Goal: Task Accomplishment & Management: Use online tool/utility

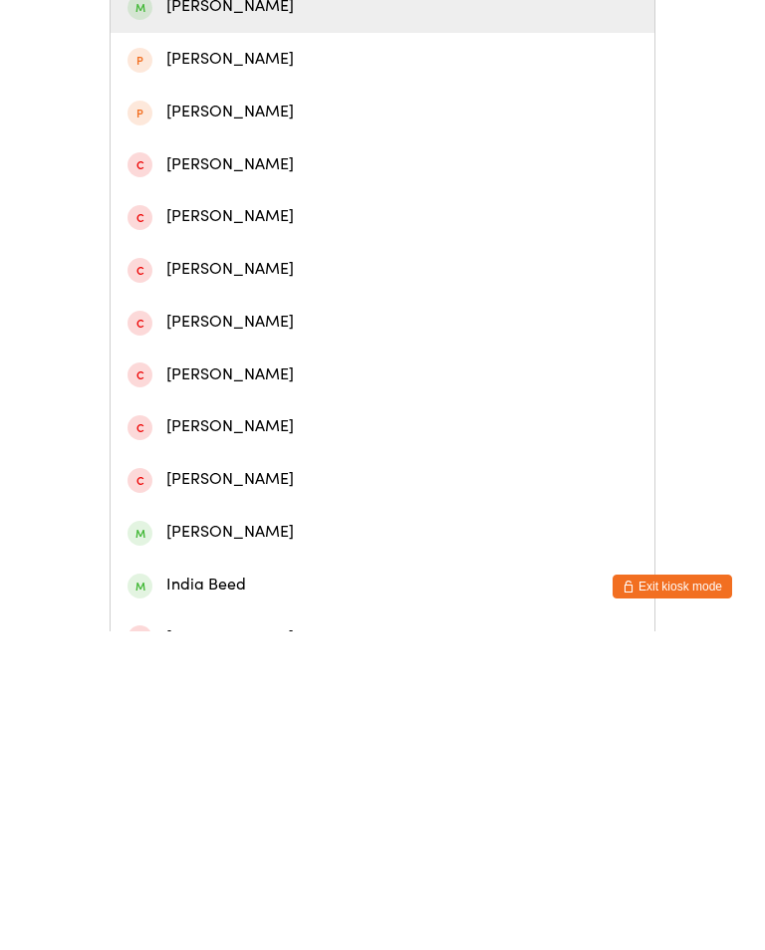
type input "Bel"
click at [239, 330] on div "[PERSON_NAME]" at bounding box center [382, 325] width 510 height 27
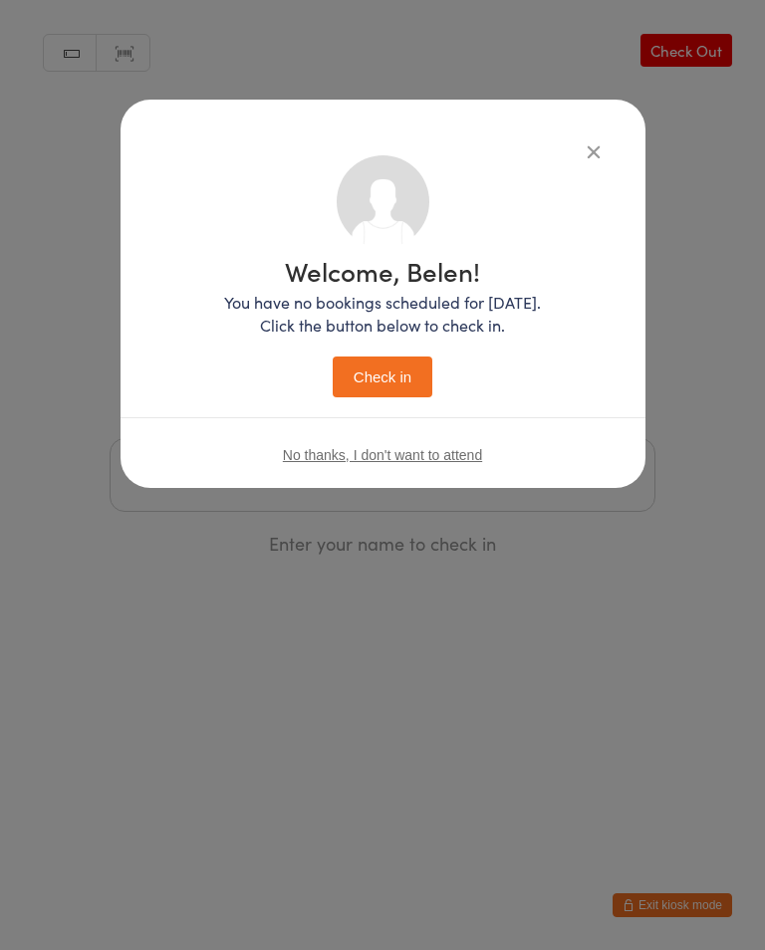
click at [403, 368] on button "Check in" at bounding box center [383, 376] width 100 height 41
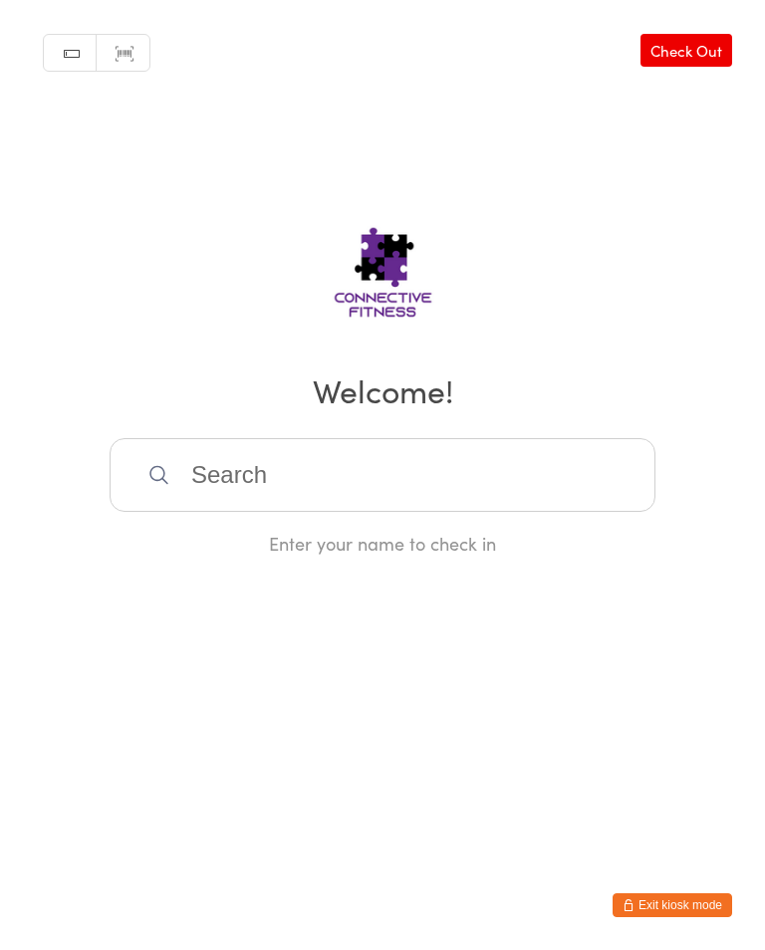
click at [493, 490] on input "search" at bounding box center [383, 475] width 546 height 74
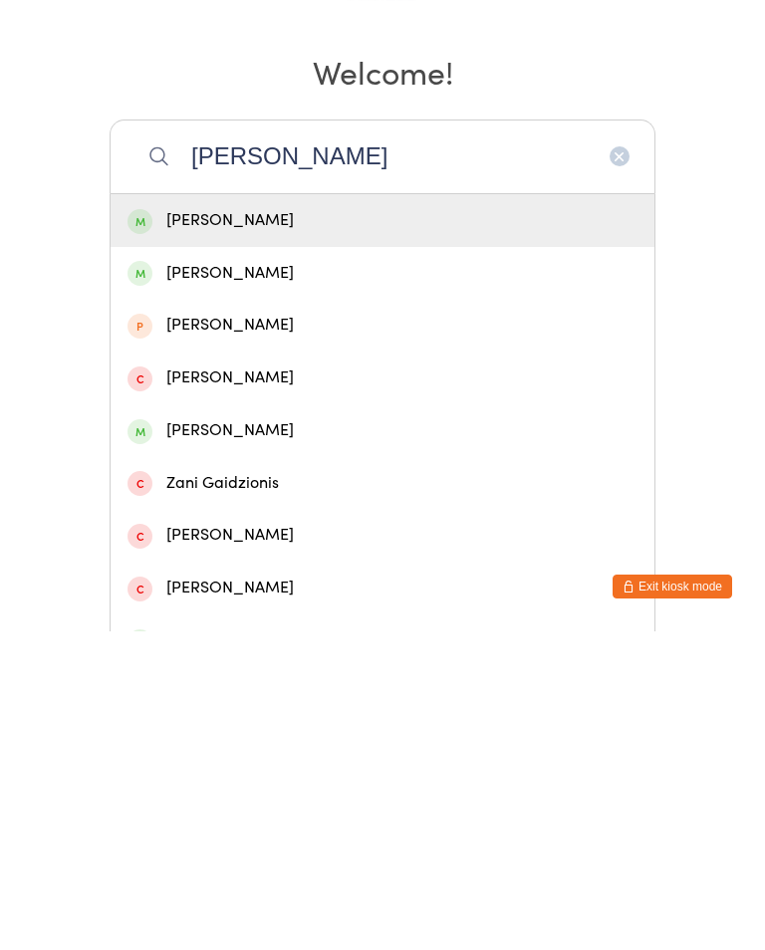
type input "[PERSON_NAME]"
click at [577, 526] on div "[PERSON_NAME]" at bounding box center [382, 539] width 510 height 27
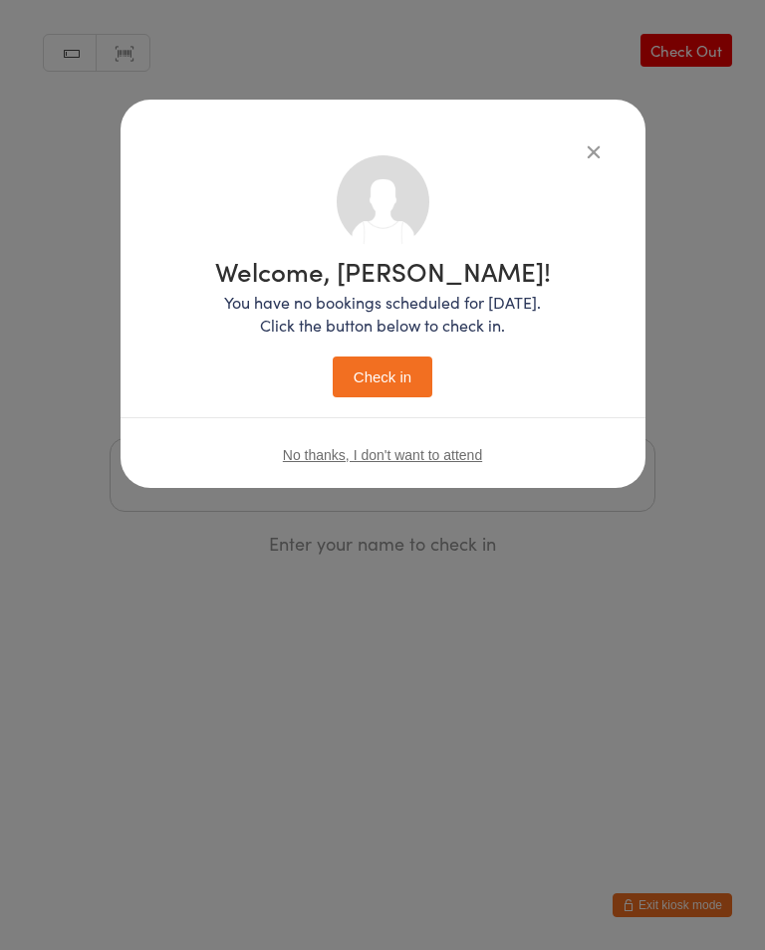
click at [403, 389] on button "Check in" at bounding box center [383, 376] width 100 height 41
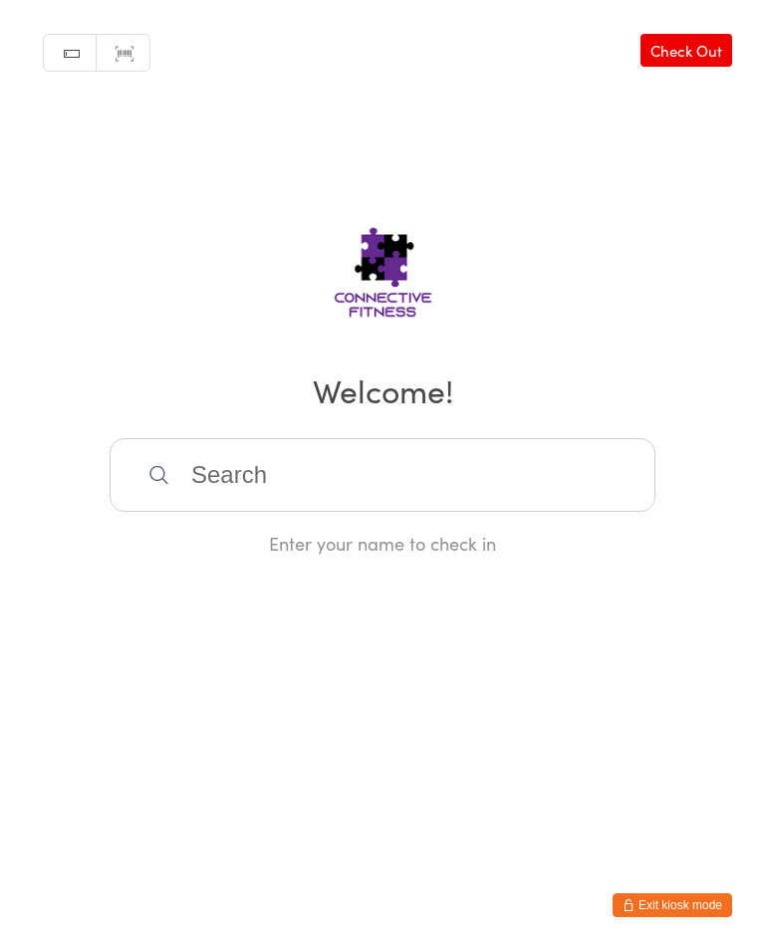
click at [237, 442] on div "Manual search Scanner input Check Out Welcome! Enter your name to check in" at bounding box center [382, 278] width 765 height 556
click at [239, 485] on input "search" at bounding box center [383, 475] width 546 height 74
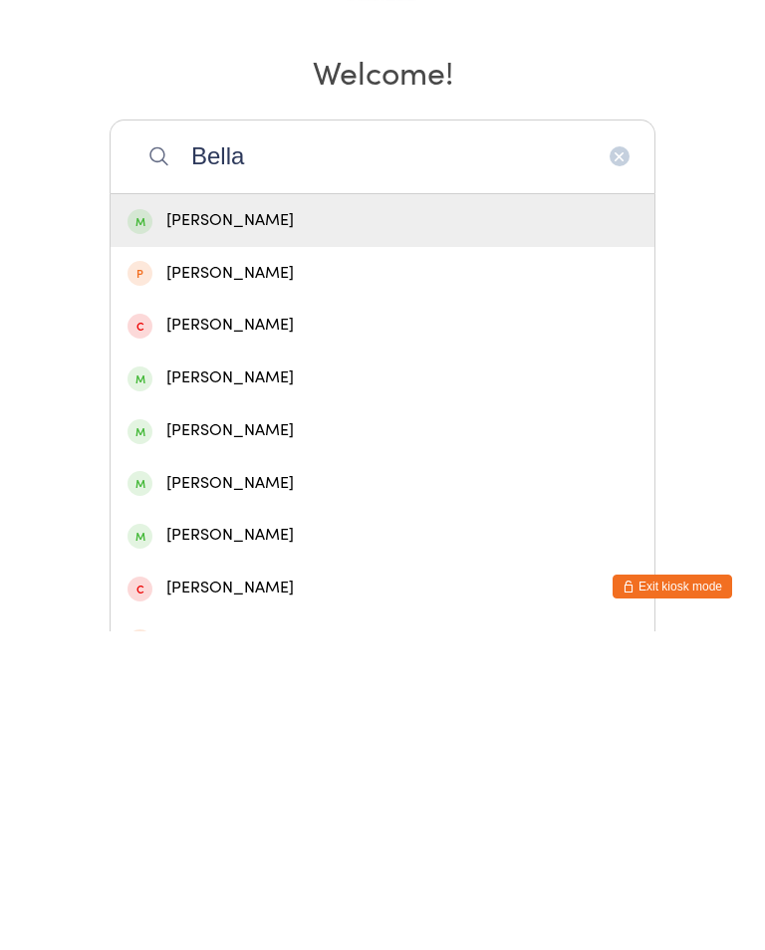
type input "Bella"
click at [288, 526] on div "[PERSON_NAME]" at bounding box center [382, 539] width 510 height 27
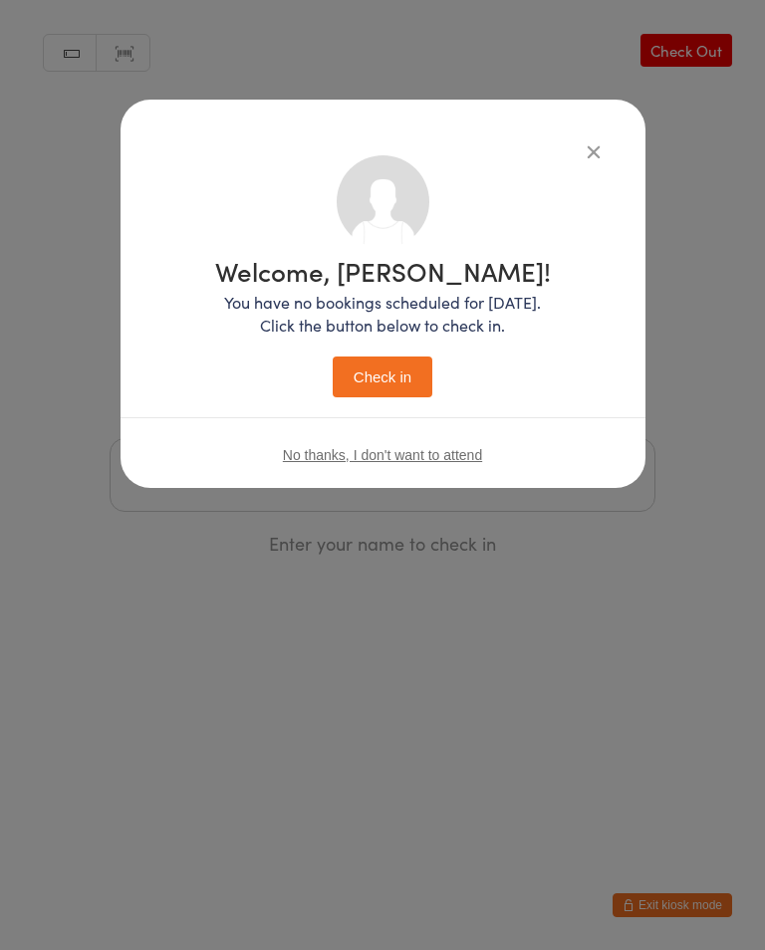
click at [378, 367] on button "Check in" at bounding box center [383, 376] width 100 height 41
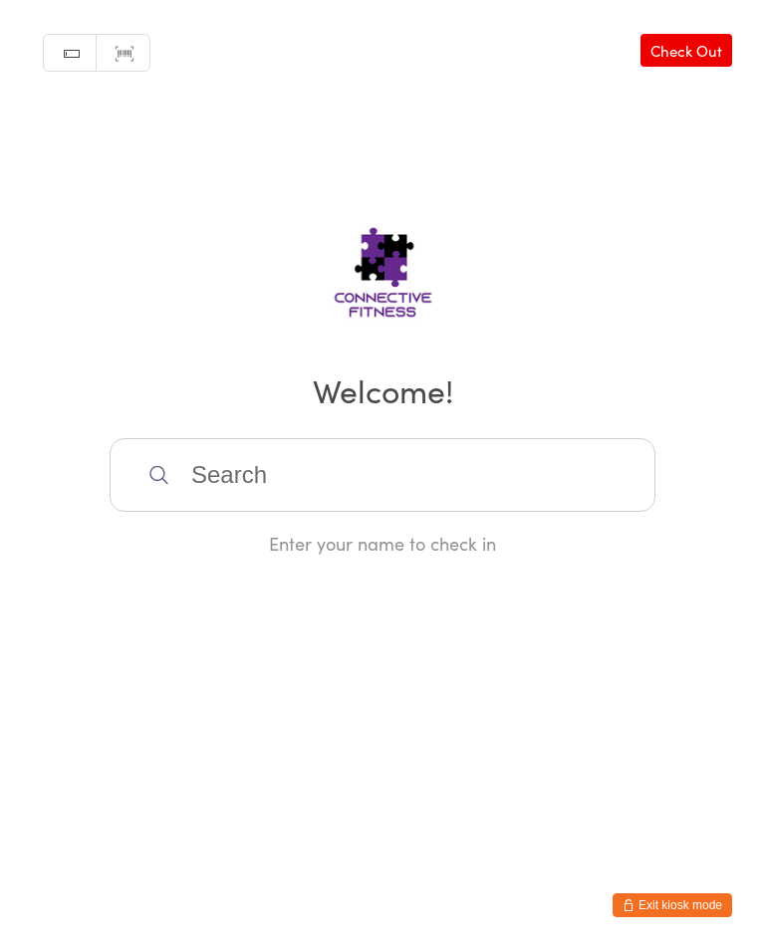
click at [331, 477] on input "search" at bounding box center [383, 475] width 546 height 74
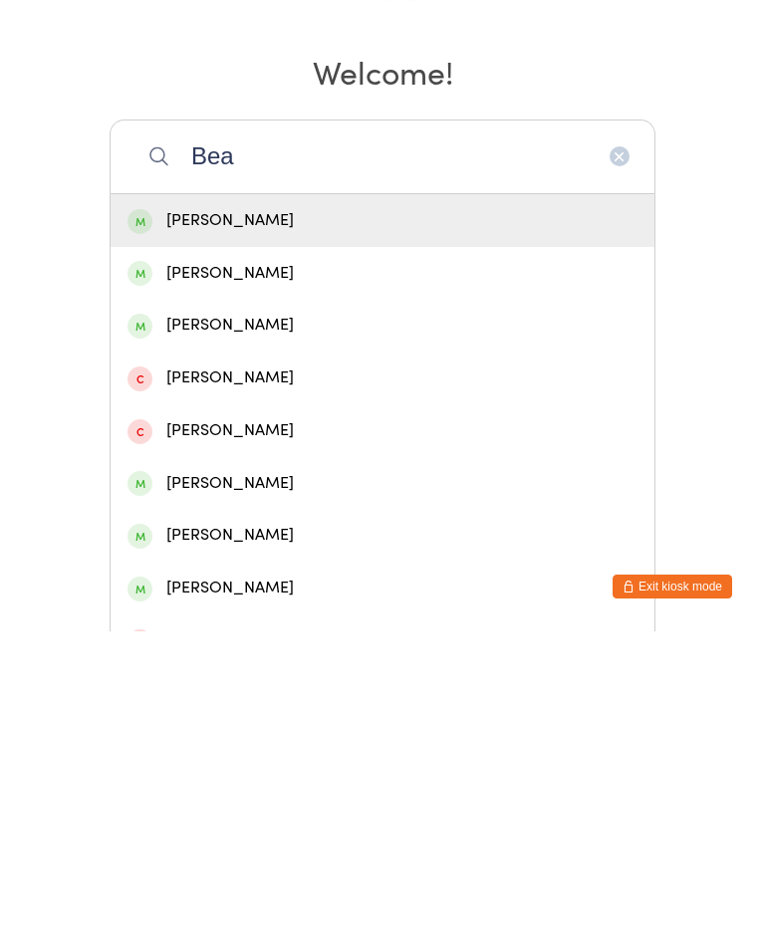
type input "Bea"
click at [255, 526] on div "[PERSON_NAME]" at bounding box center [382, 539] width 510 height 27
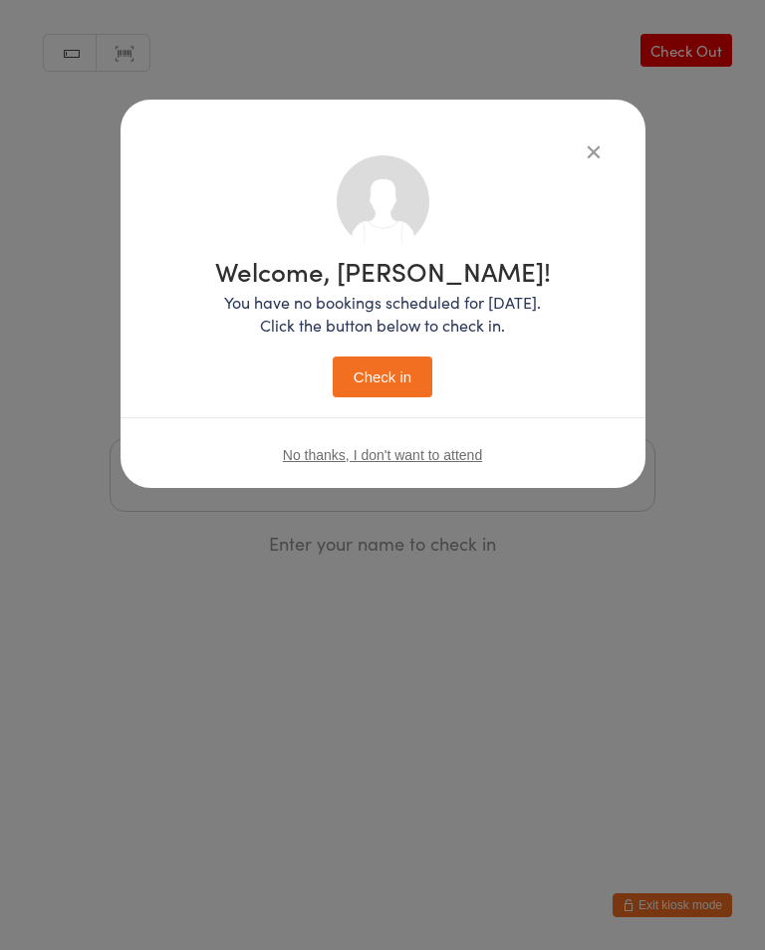
click at [390, 378] on button "Check in" at bounding box center [383, 376] width 100 height 41
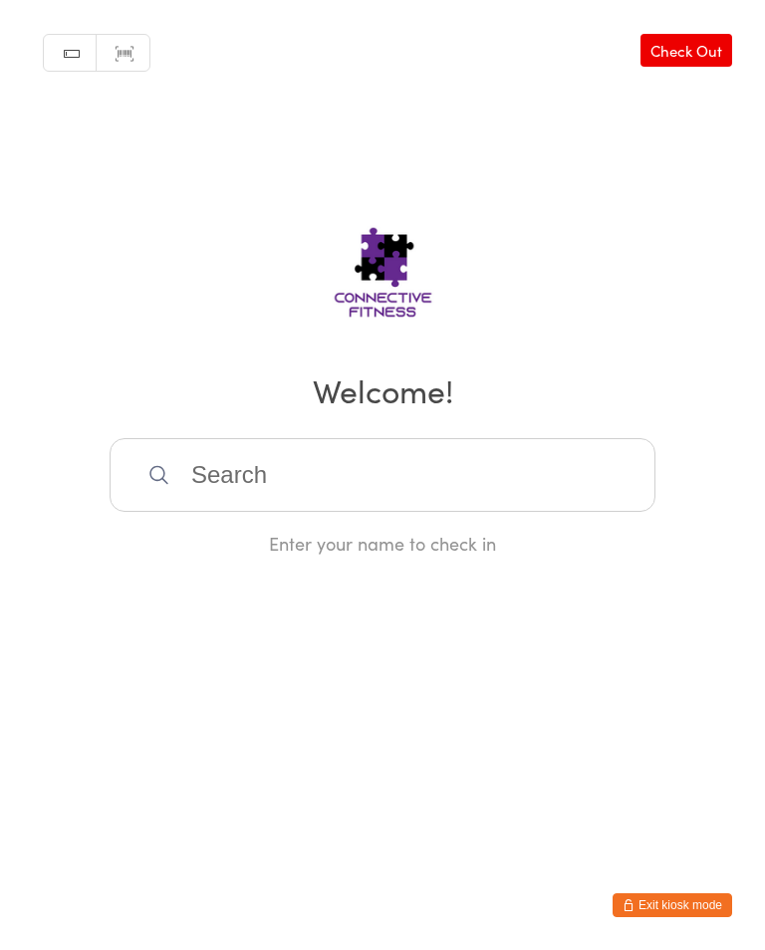
click at [376, 478] on input "search" at bounding box center [383, 475] width 546 height 74
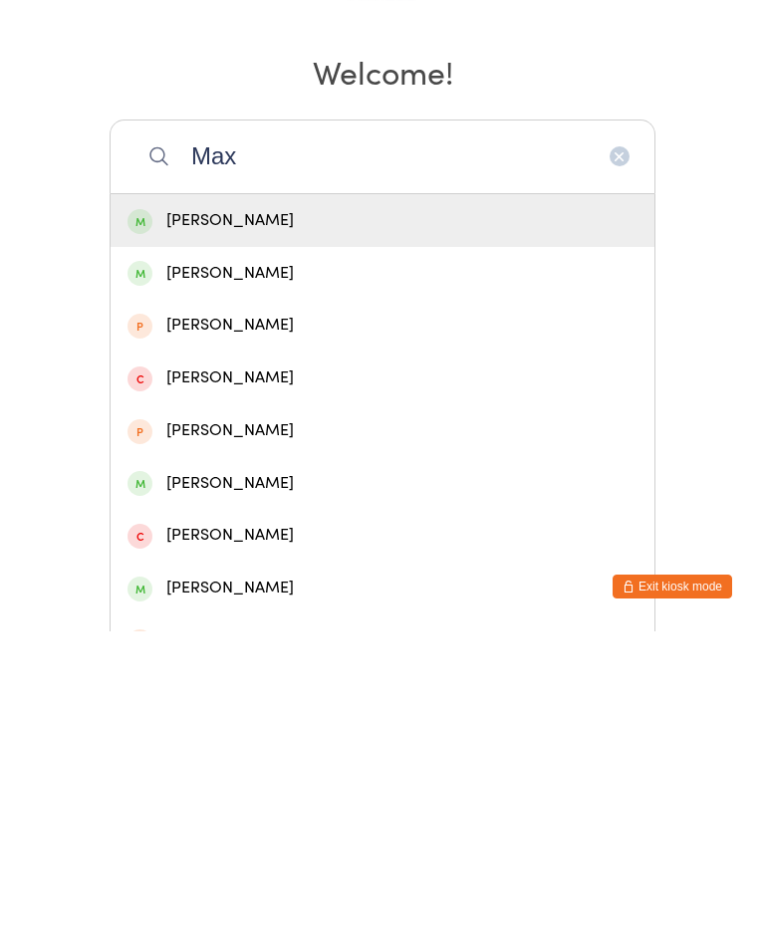
type input "Max"
click at [299, 526] on div "[PERSON_NAME]" at bounding box center [382, 539] width 510 height 27
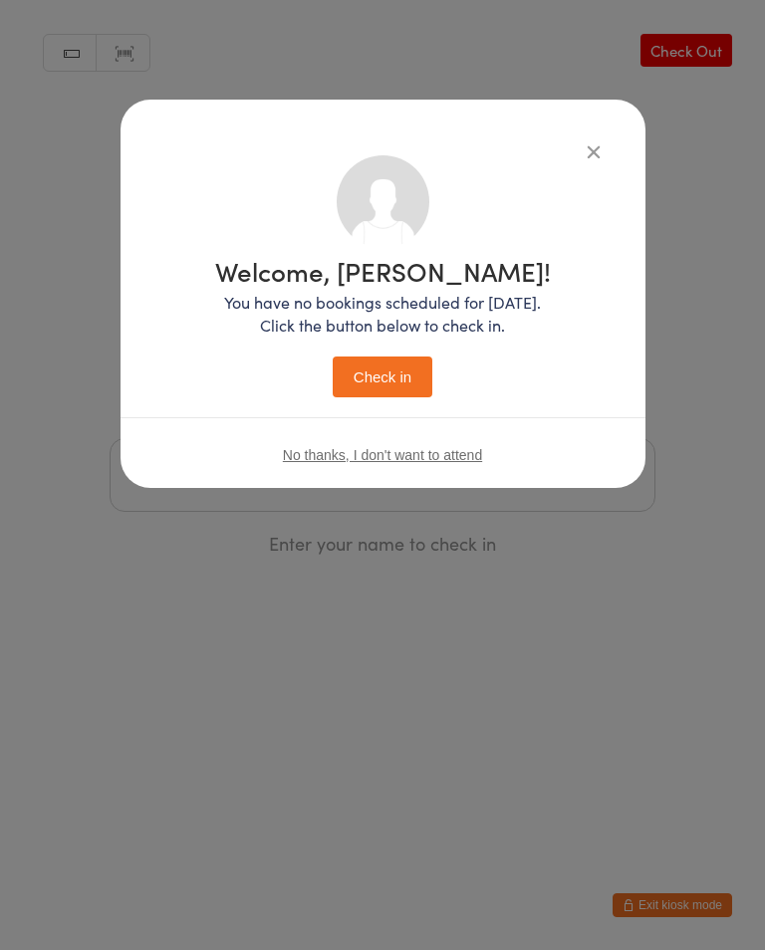
click at [380, 368] on button "Check in" at bounding box center [383, 376] width 100 height 41
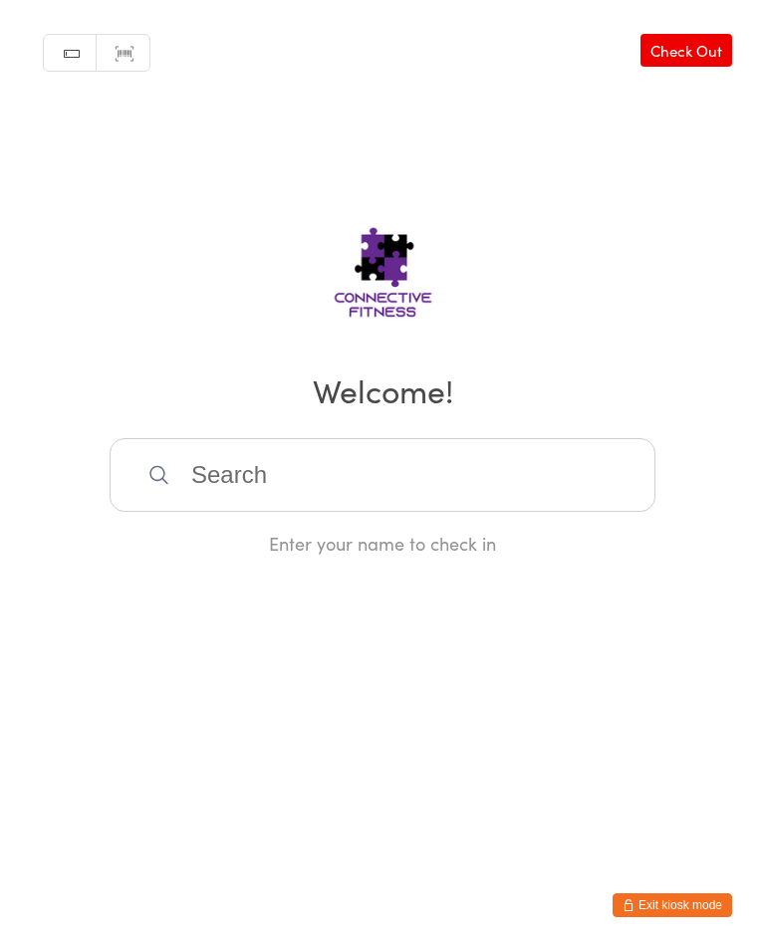
click at [352, 465] on input "search" at bounding box center [383, 475] width 546 height 74
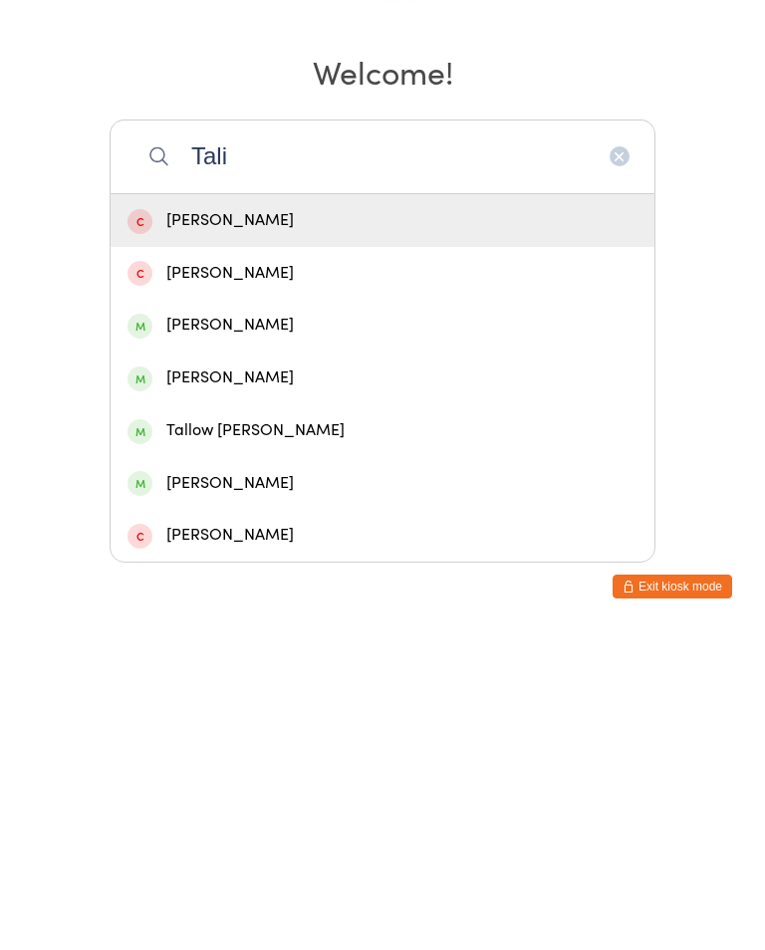
type input "Tali"
click at [255, 683] on div "[PERSON_NAME]" at bounding box center [382, 696] width 510 height 27
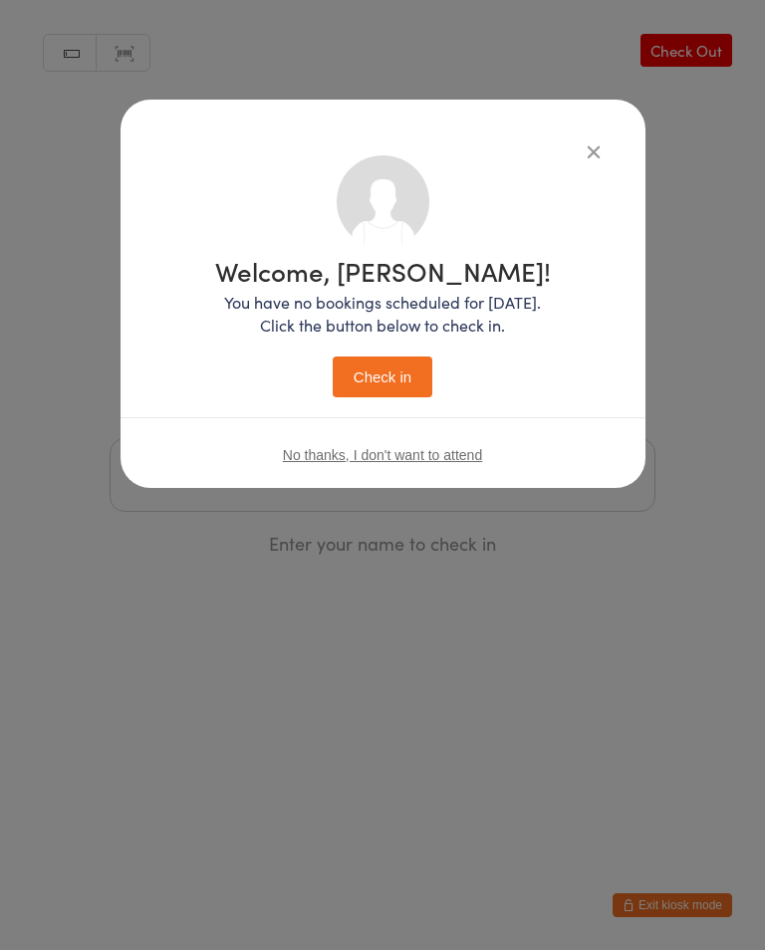
click at [387, 374] on button "Check in" at bounding box center [383, 376] width 100 height 41
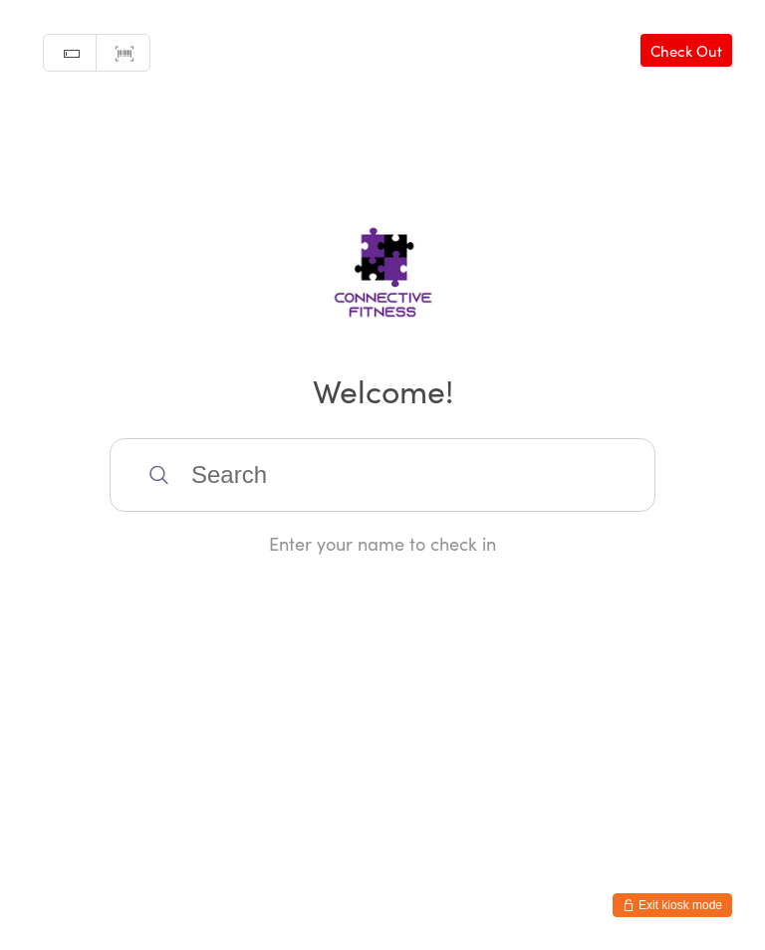
click at [303, 478] on input "search" at bounding box center [383, 475] width 546 height 74
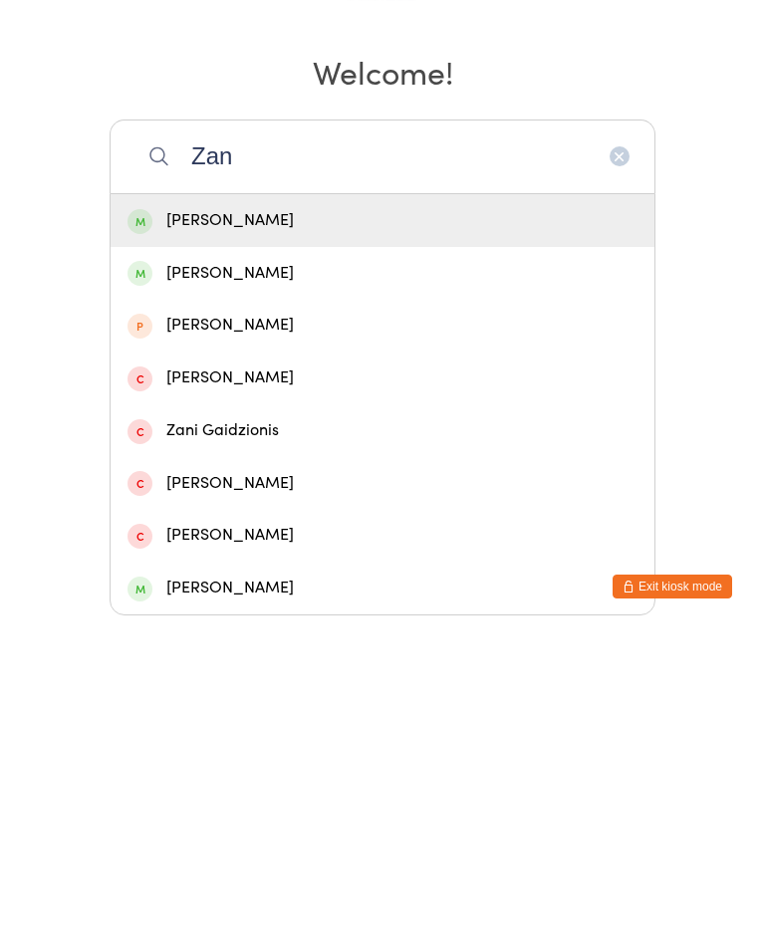
type input "Zan"
click at [285, 526] on div "[PERSON_NAME]" at bounding box center [382, 539] width 510 height 27
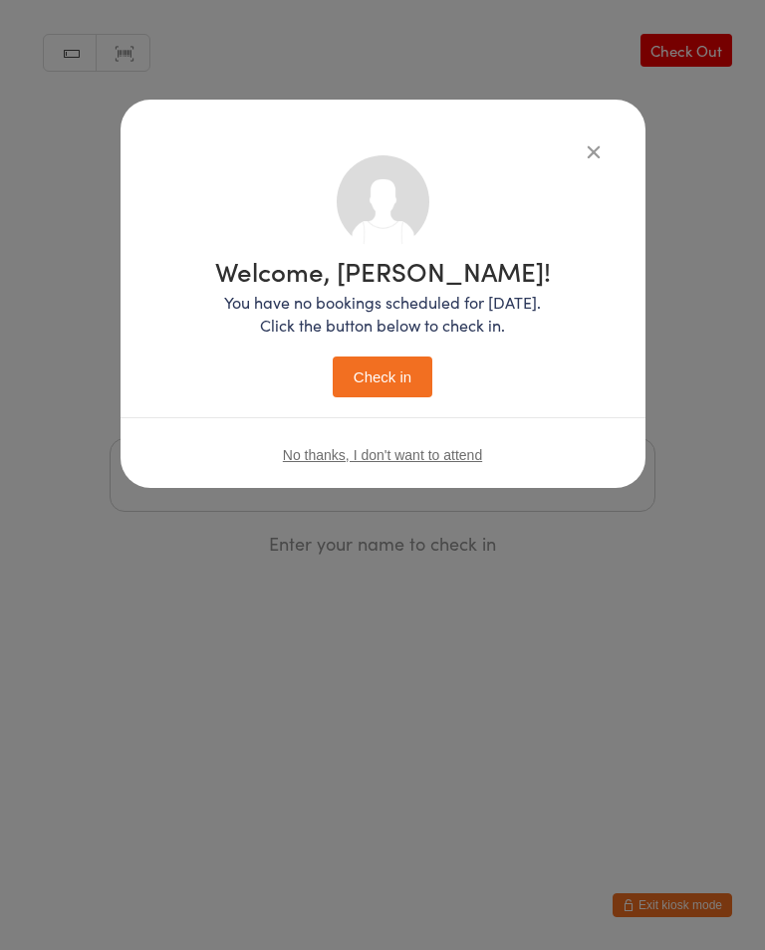
click at [395, 375] on button "Check in" at bounding box center [383, 376] width 100 height 41
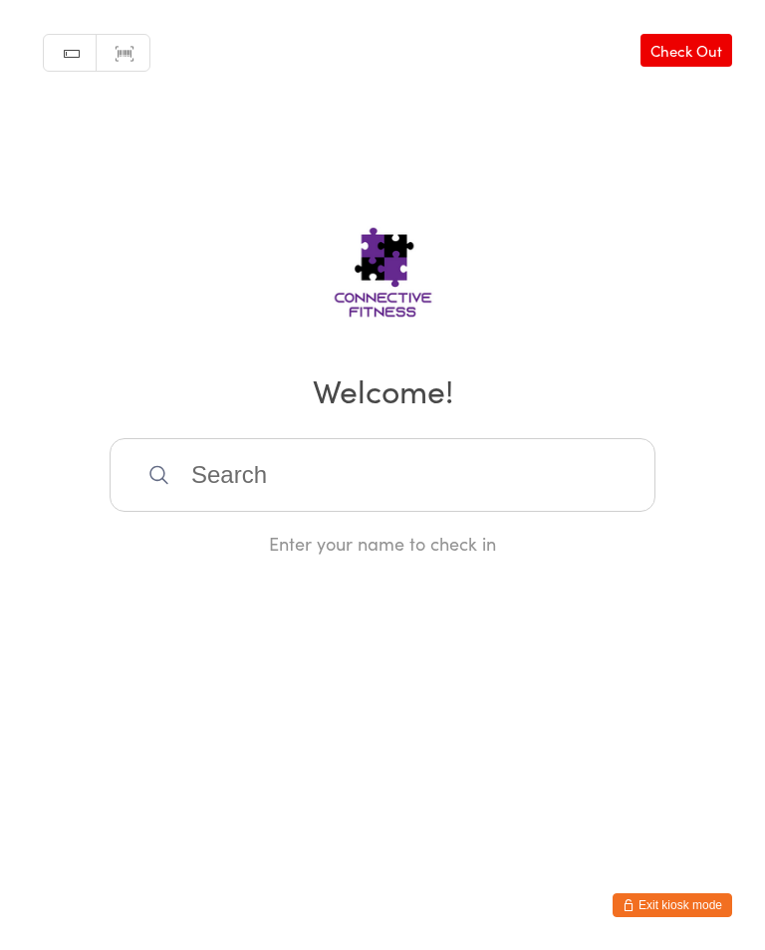
click at [207, 449] on input "search" at bounding box center [383, 475] width 546 height 74
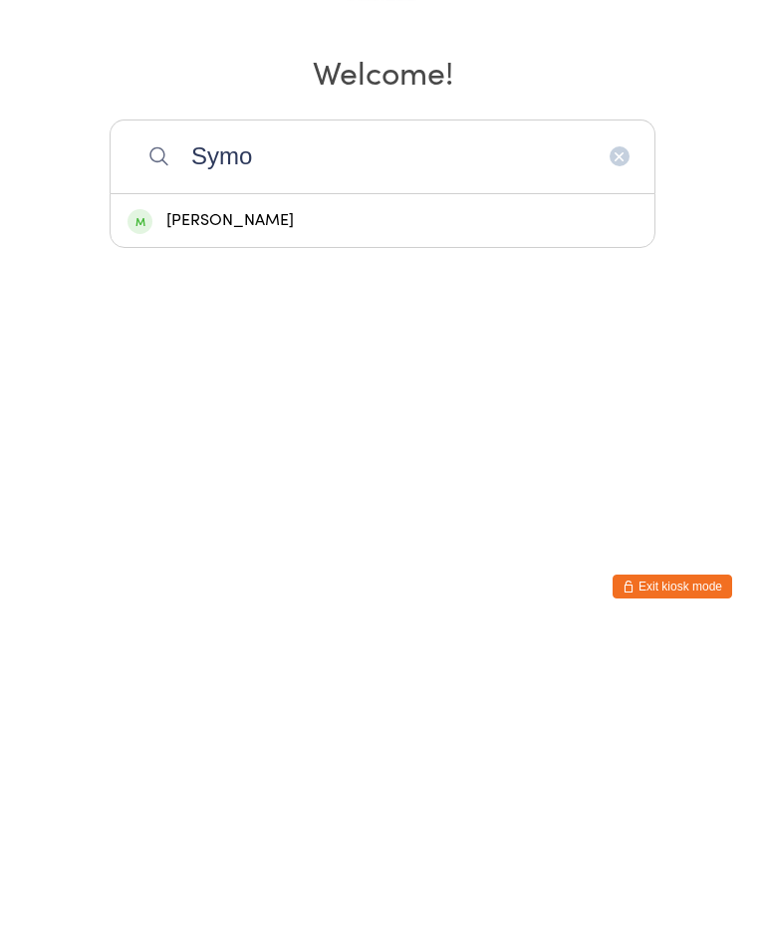
type input "Symo"
click at [253, 513] on div "[PERSON_NAME]" at bounding box center [383, 539] width 544 height 53
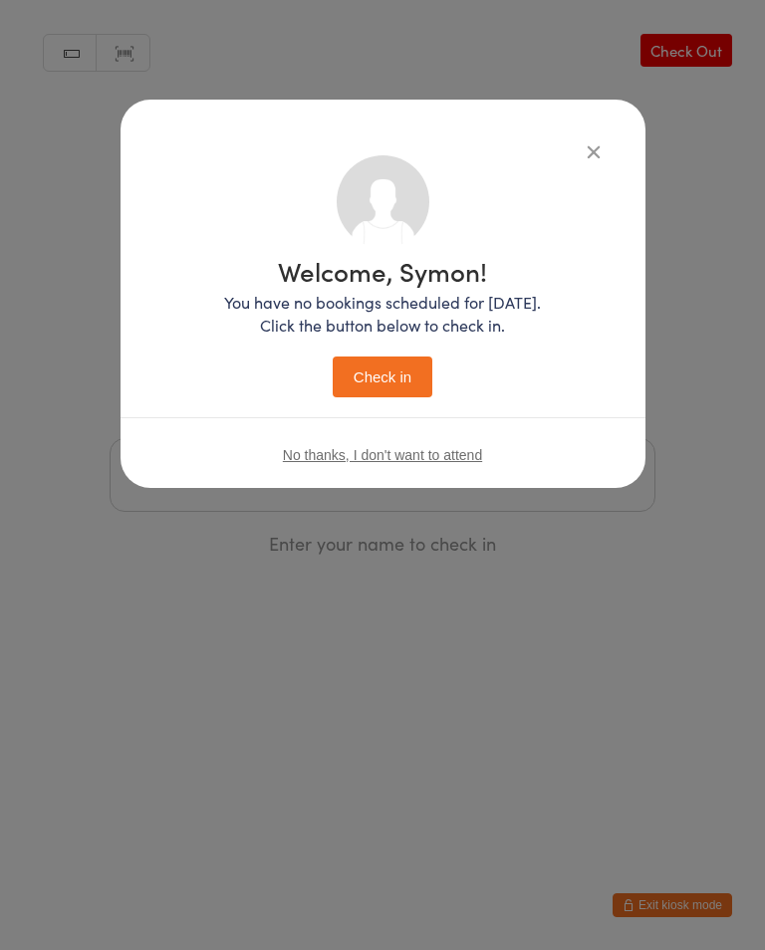
click at [371, 383] on button "Check in" at bounding box center [383, 376] width 100 height 41
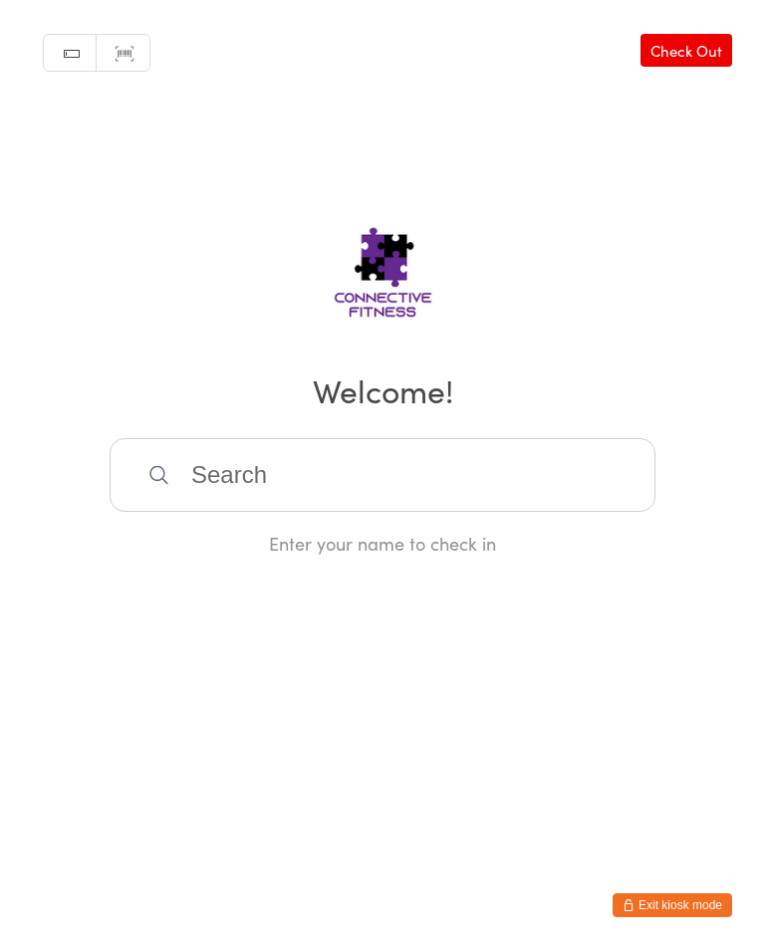
click at [406, 482] on input "search" at bounding box center [383, 475] width 546 height 74
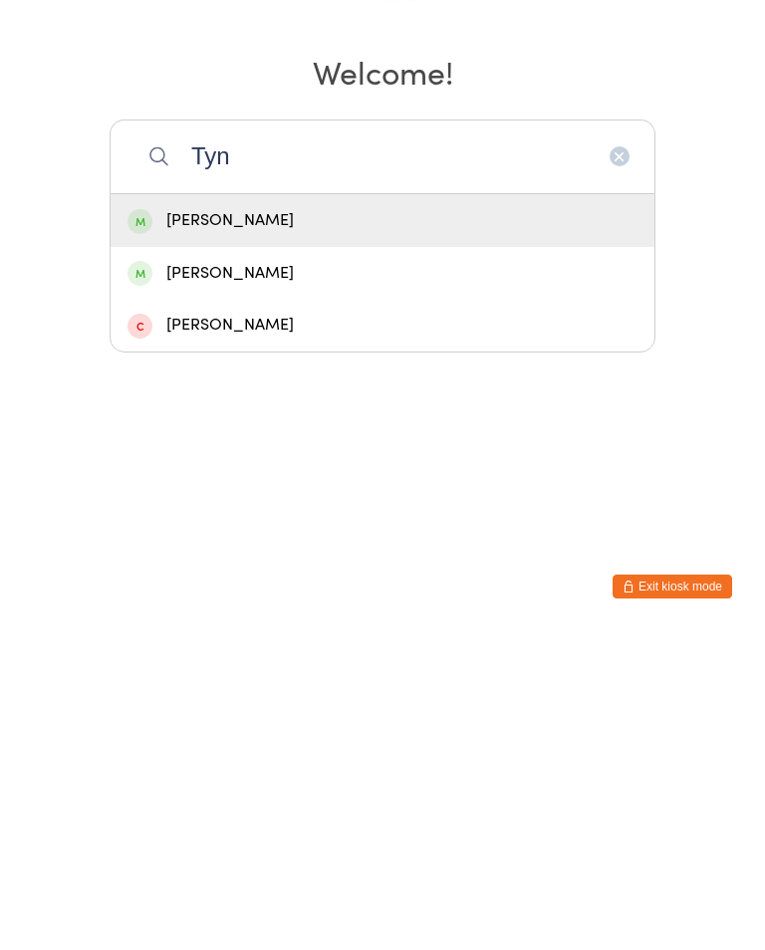
type input "Tyn"
click at [515, 526] on div "[PERSON_NAME]" at bounding box center [382, 539] width 510 height 27
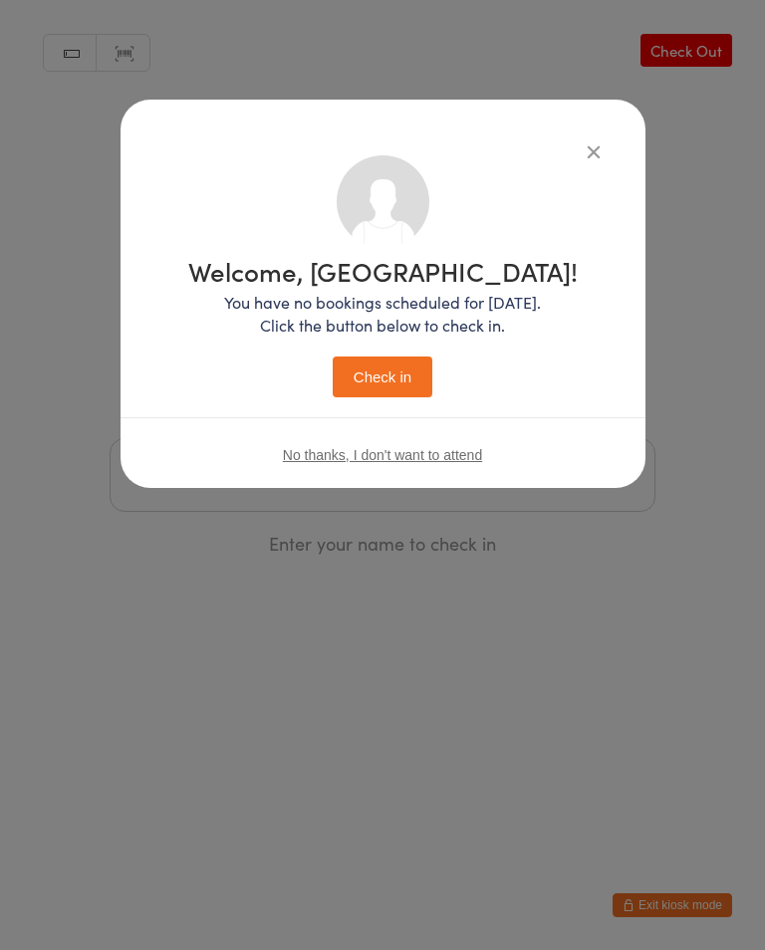
click at [415, 386] on button "Check in" at bounding box center [383, 376] width 100 height 41
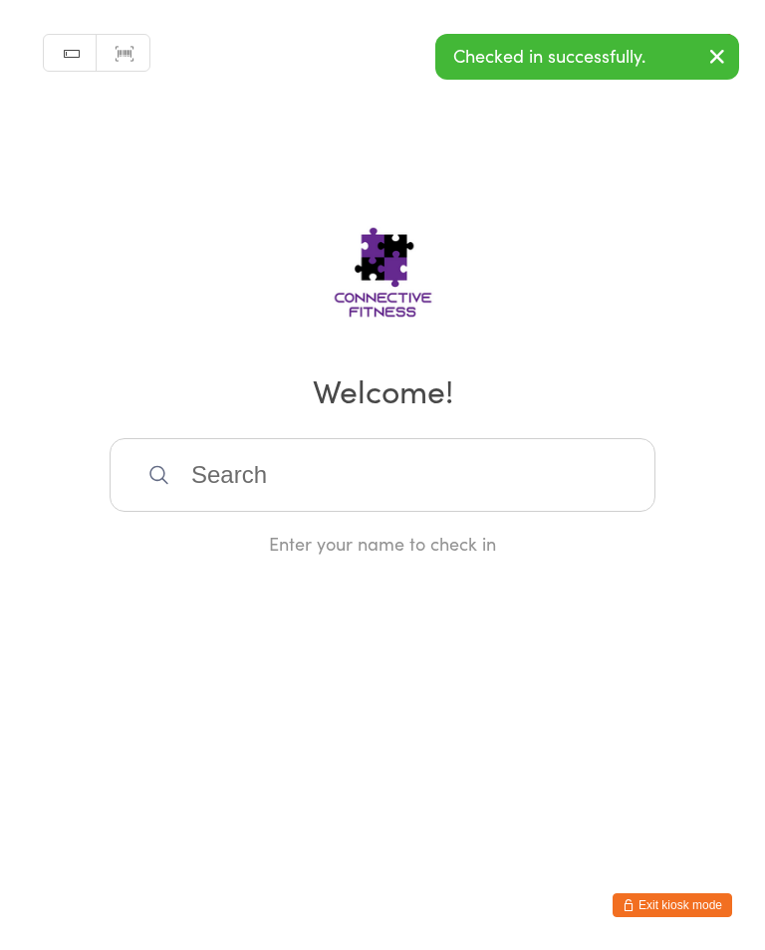
click at [494, 449] on input "search" at bounding box center [383, 475] width 546 height 74
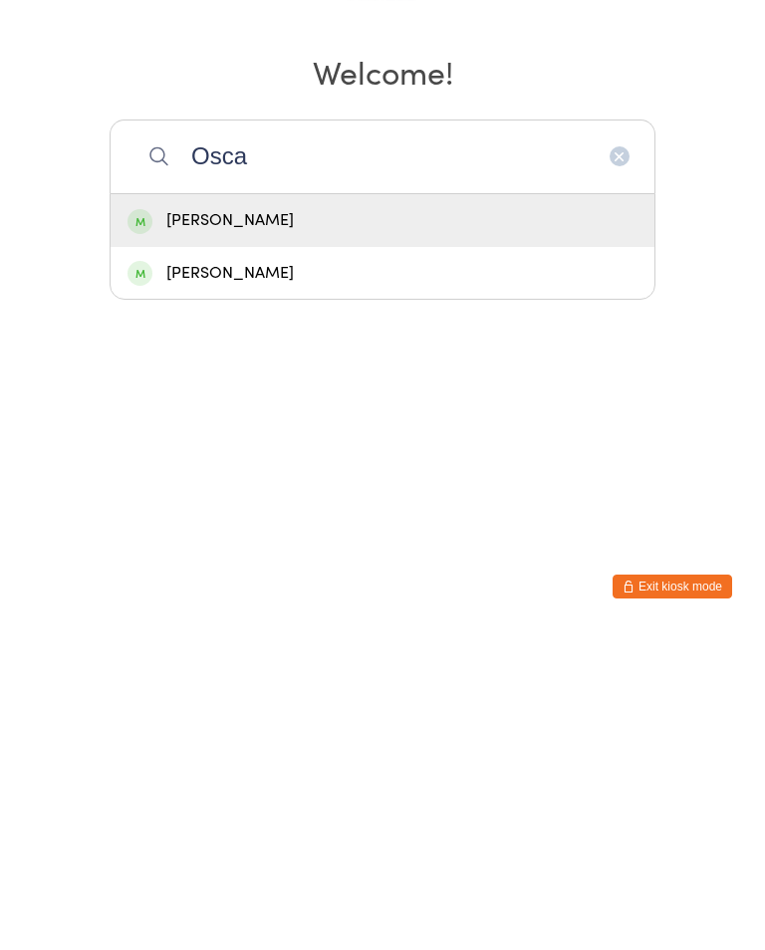
type input "Osca"
click at [278, 578] on div "[PERSON_NAME]" at bounding box center [382, 591] width 510 height 27
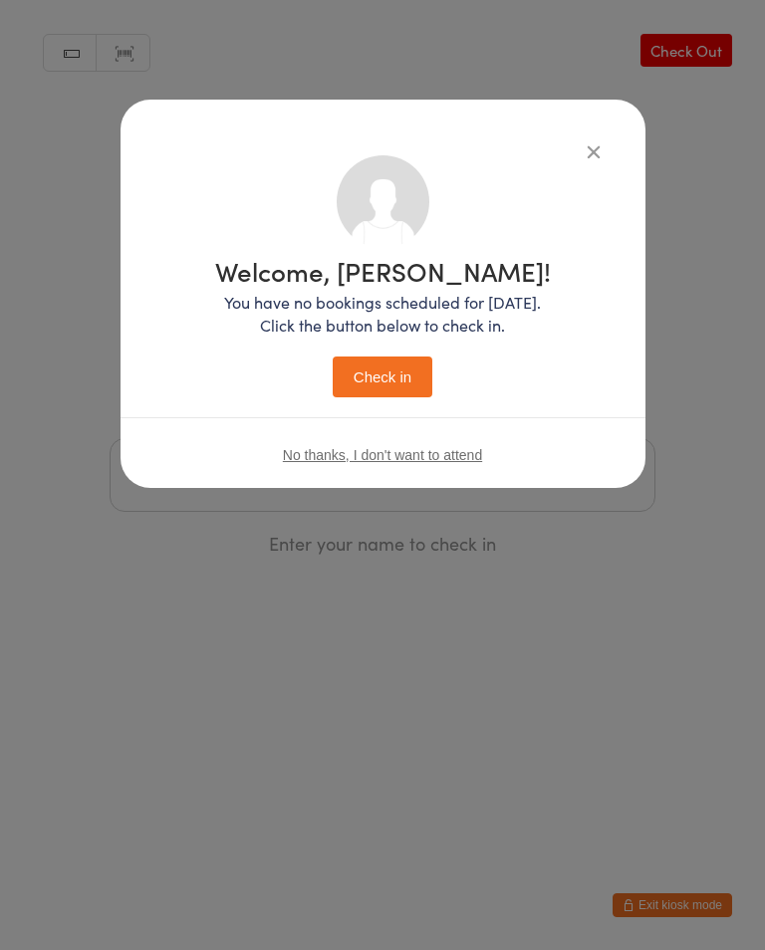
click at [398, 366] on button "Check in" at bounding box center [383, 376] width 100 height 41
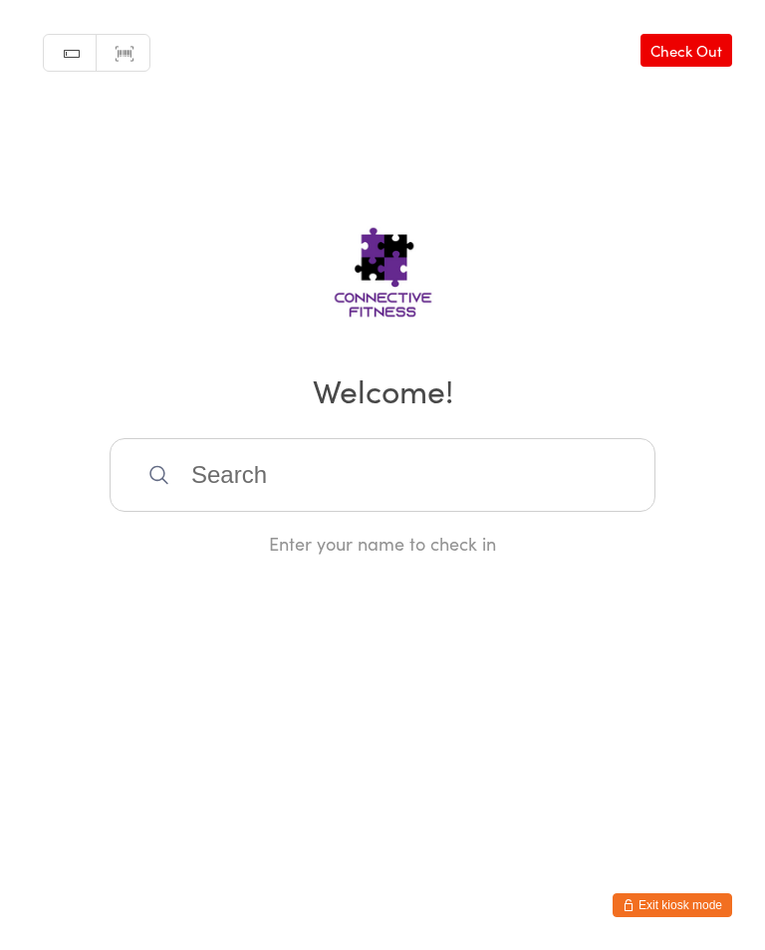
click at [229, 497] on input "search" at bounding box center [383, 475] width 546 height 74
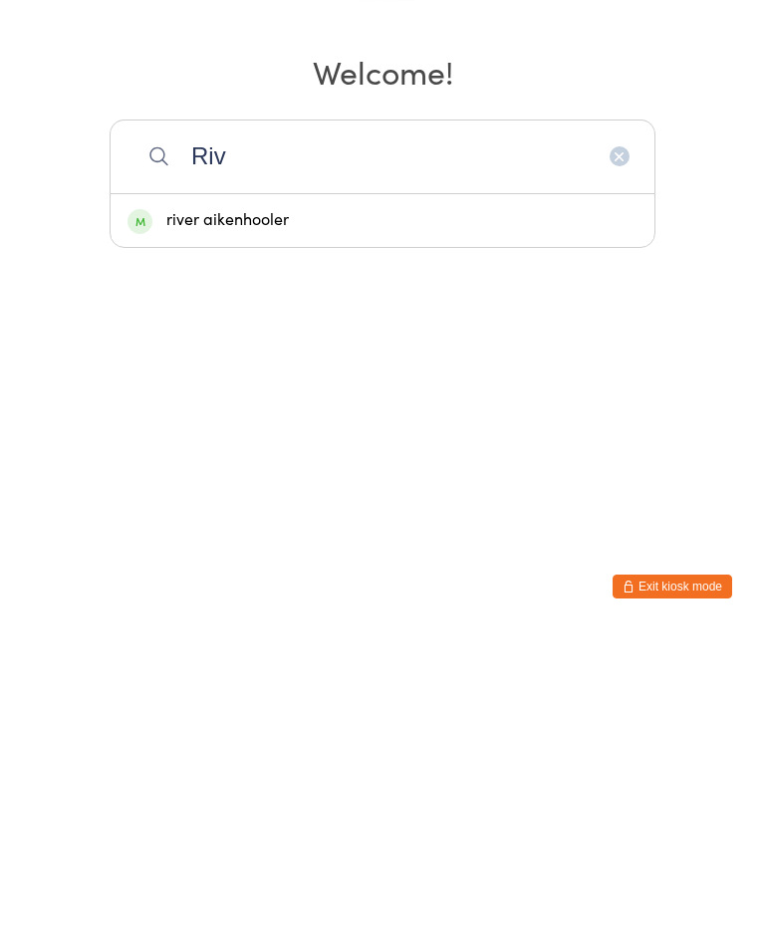
type input "Riv"
click at [262, 526] on div "river aikenhooler" at bounding box center [382, 539] width 510 height 27
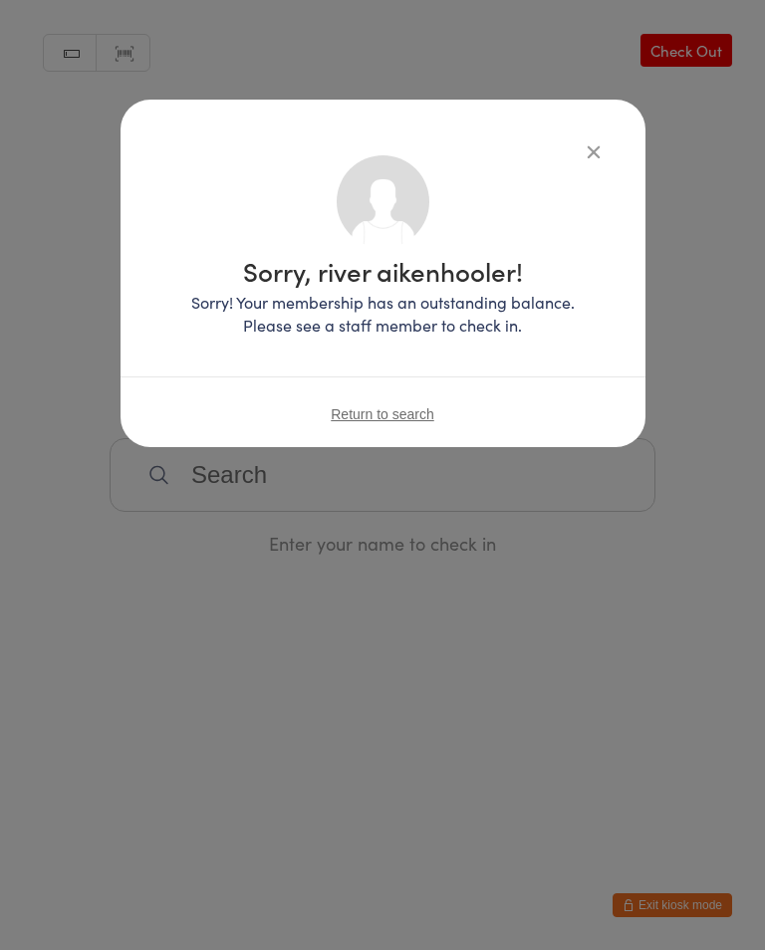
click at [582, 148] on icon "button" at bounding box center [593, 151] width 22 height 22
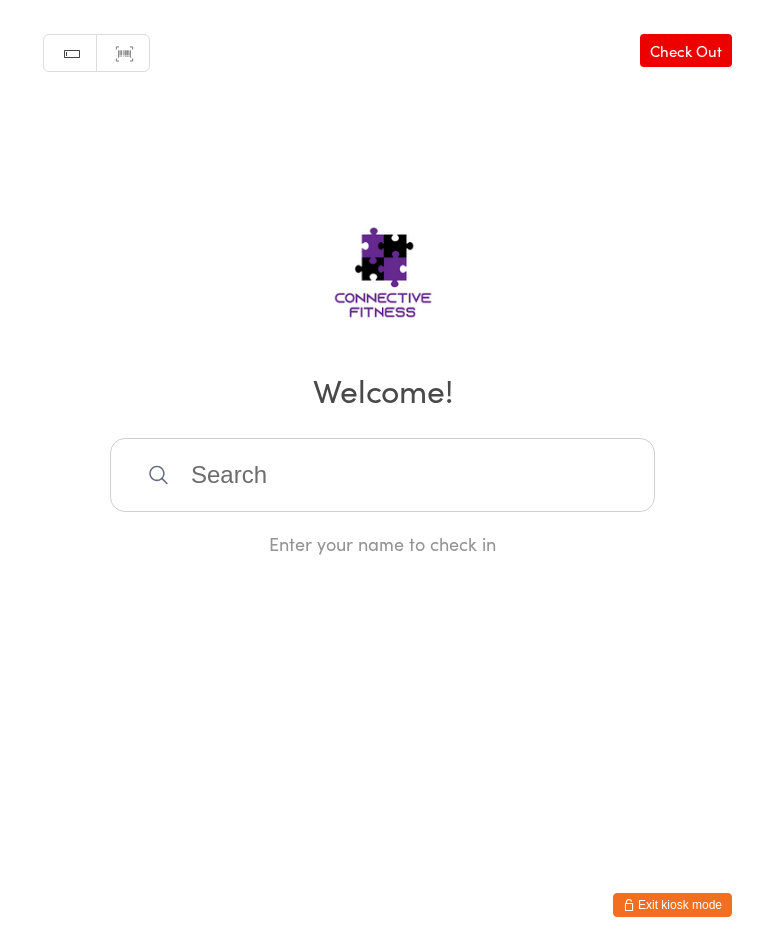
click at [503, 492] on input "search" at bounding box center [383, 475] width 546 height 74
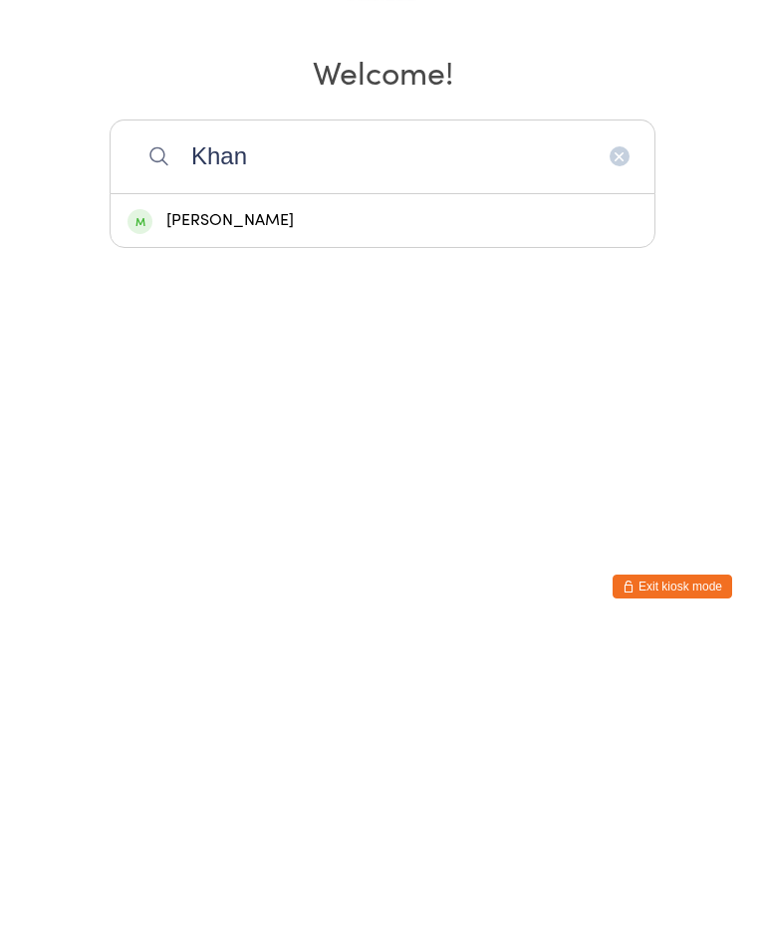
click at [483, 438] on input "Khan" at bounding box center [383, 475] width 546 height 74
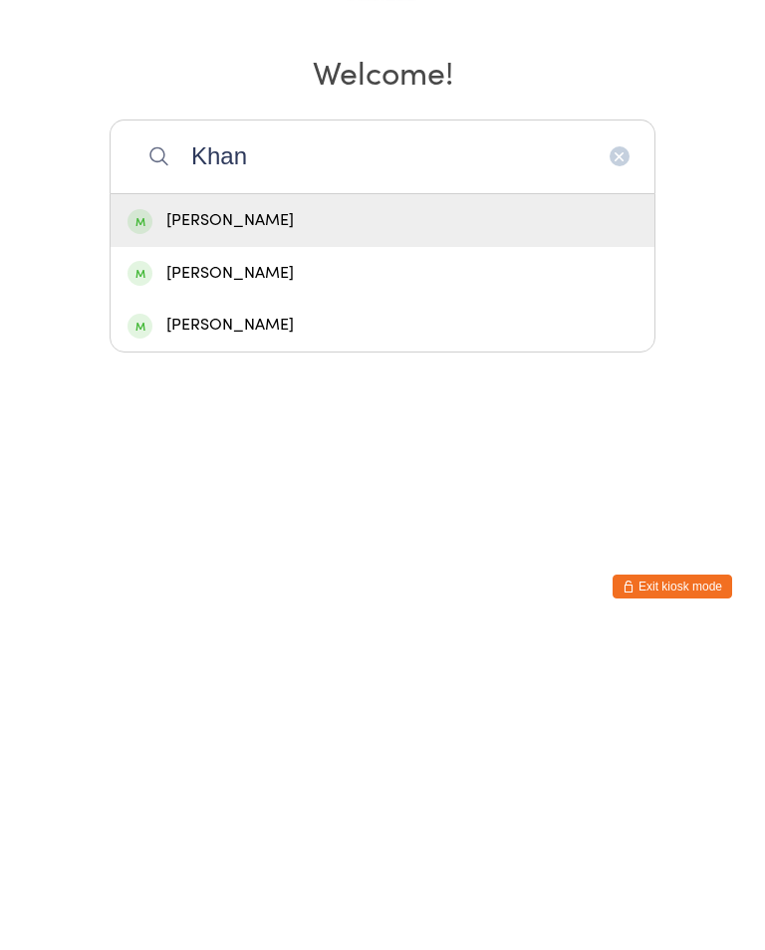
type input "Khan"
click at [356, 526] on div "[PERSON_NAME]" at bounding box center [382, 539] width 510 height 27
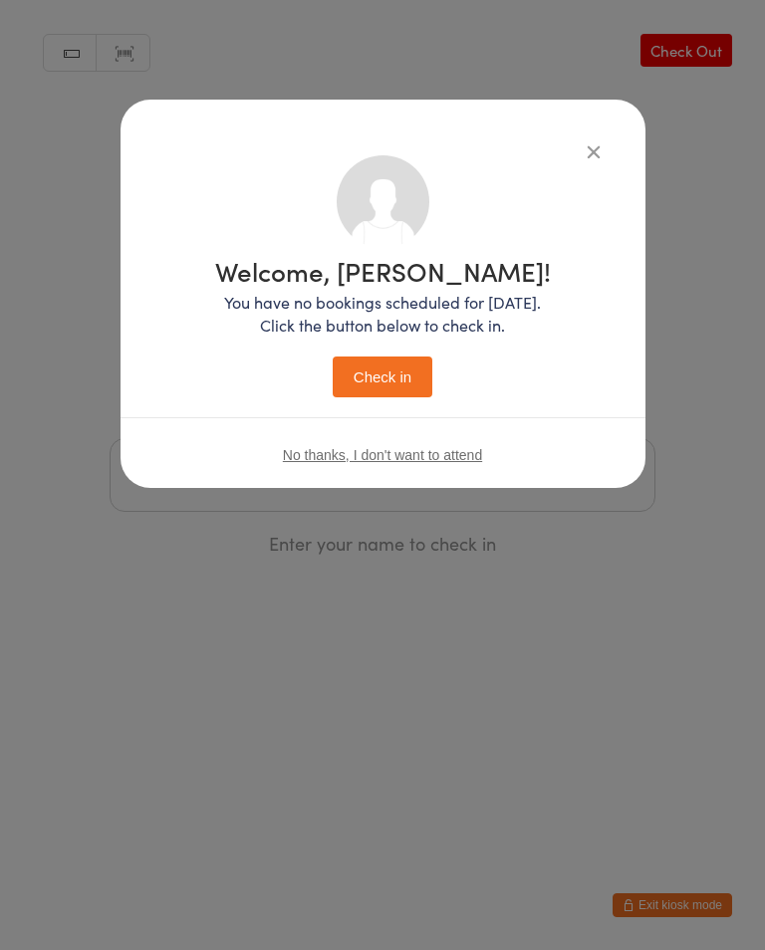
click at [417, 375] on button "Check in" at bounding box center [383, 376] width 100 height 41
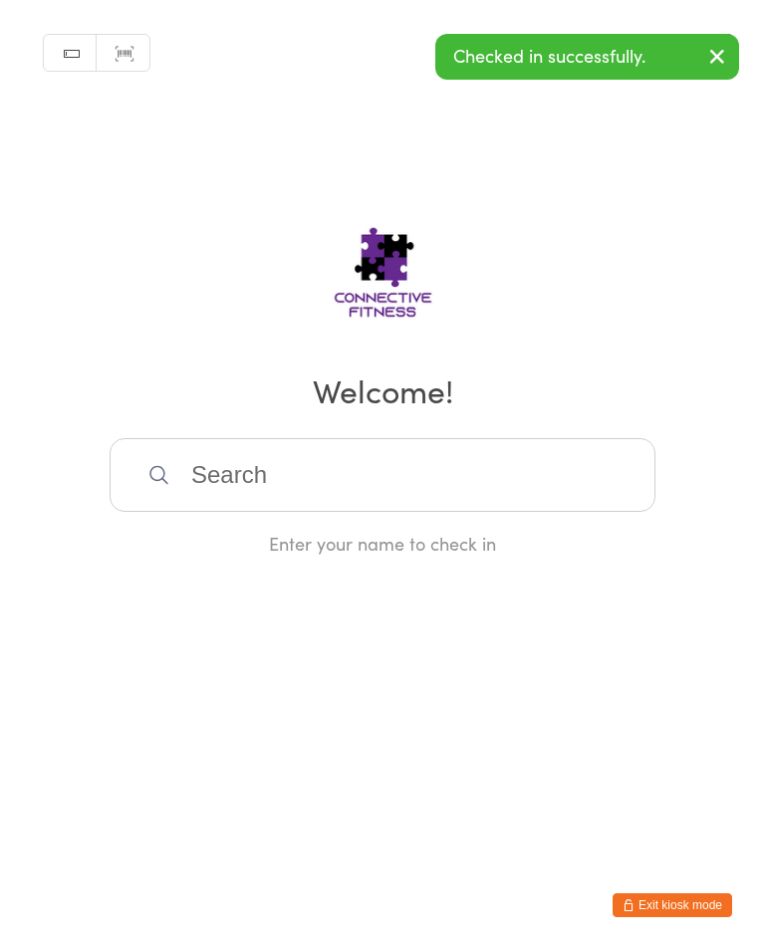
click at [467, 483] on input "search" at bounding box center [383, 475] width 546 height 74
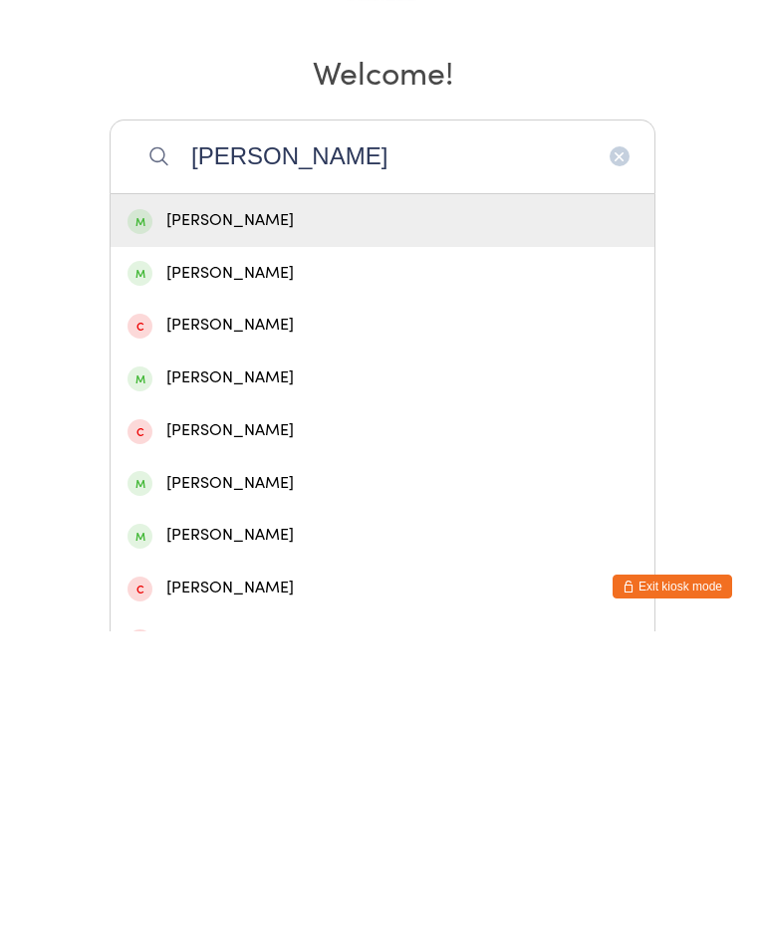
type input "[PERSON_NAME]"
click at [421, 526] on div "[PERSON_NAME]" at bounding box center [382, 539] width 510 height 27
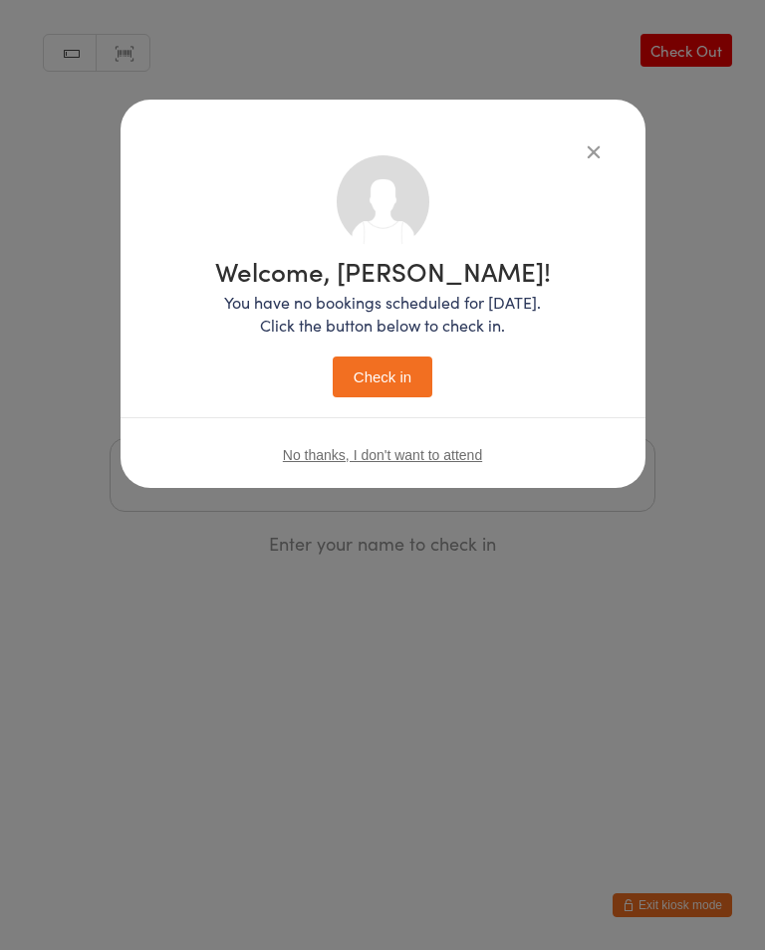
click at [388, 397] on button "Check in" at bounding box center [383, 376] width 100 height 41
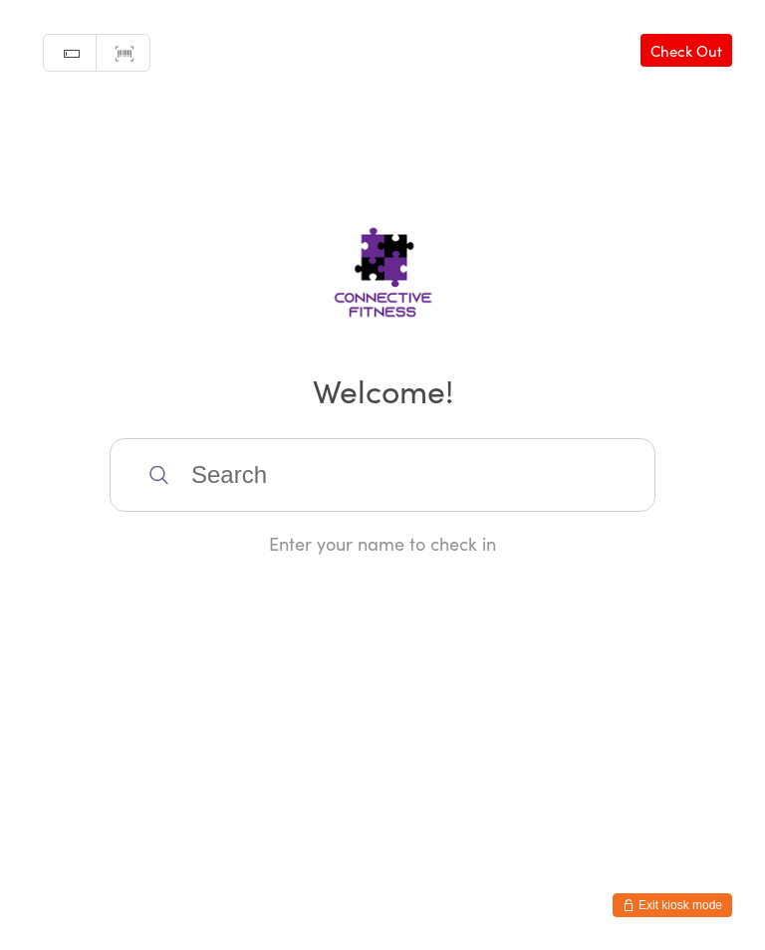
click at [339, 491] on input "search" at bounding box center [383, 475] width 546 height 74
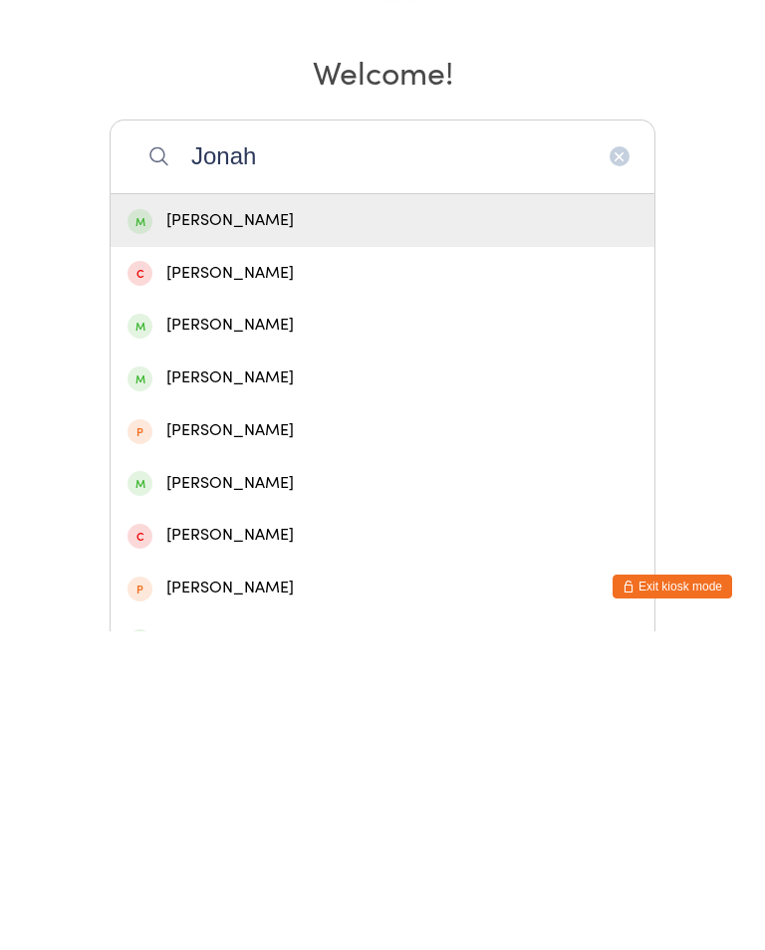
type input "Jonah"
click at [325, 513] on div "[PERSON_NAME]" at bounding box center [383, 539] width 544 height 53
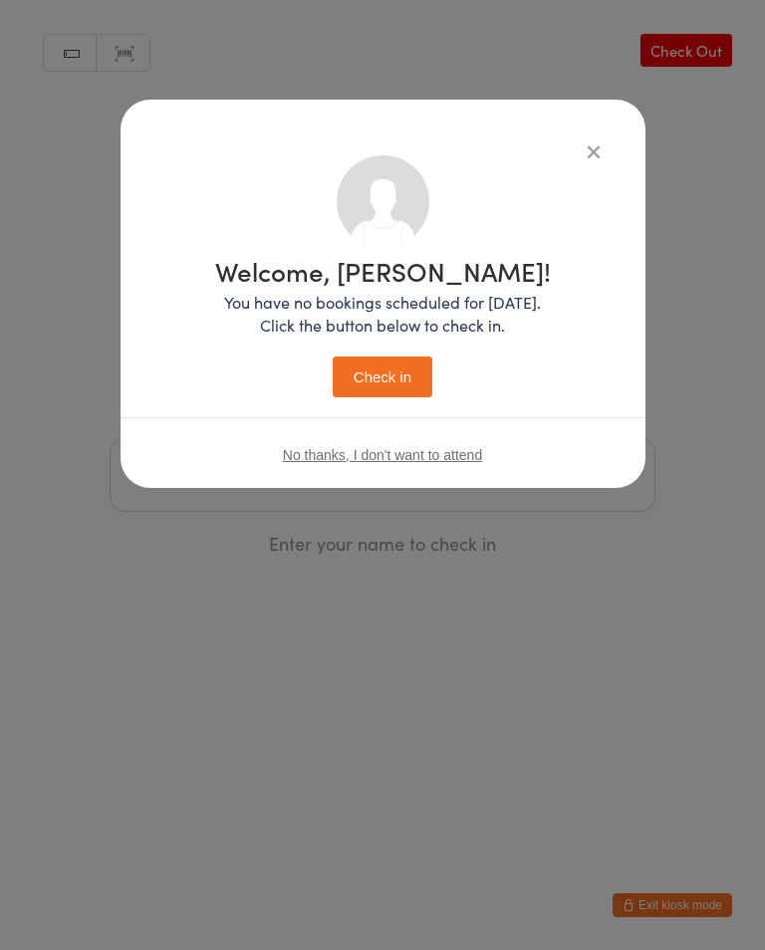
click at [391, 390] on button "Check in" at bounding box center [383, 376] width 100 height 41
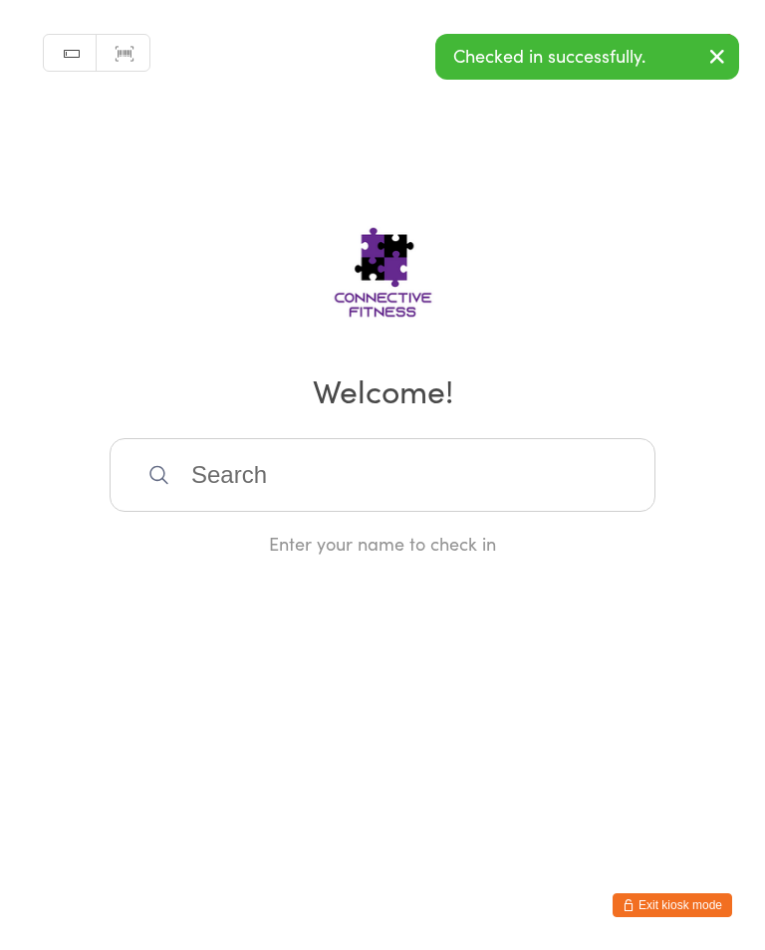
click at [501, 485] on input "search" at bounding box center [383, 475] width 546 height 74
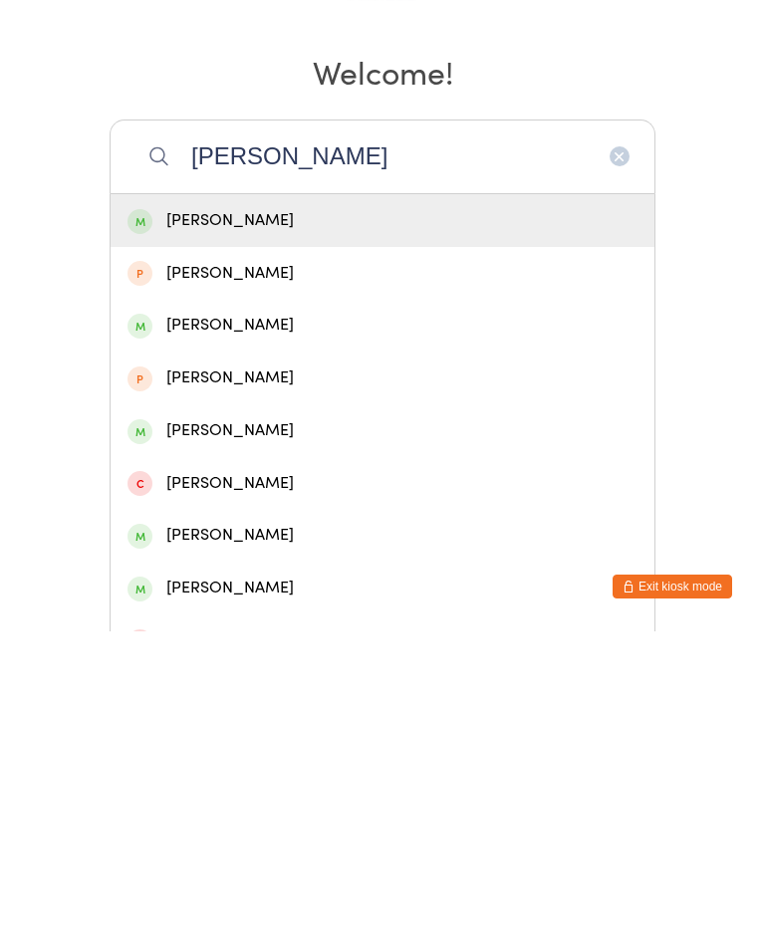
type input "[PERSON_NAME]"
click at [398, 526] on div "[PERSON_NAME]" at bounding box center [382, 539] width 510 height 27
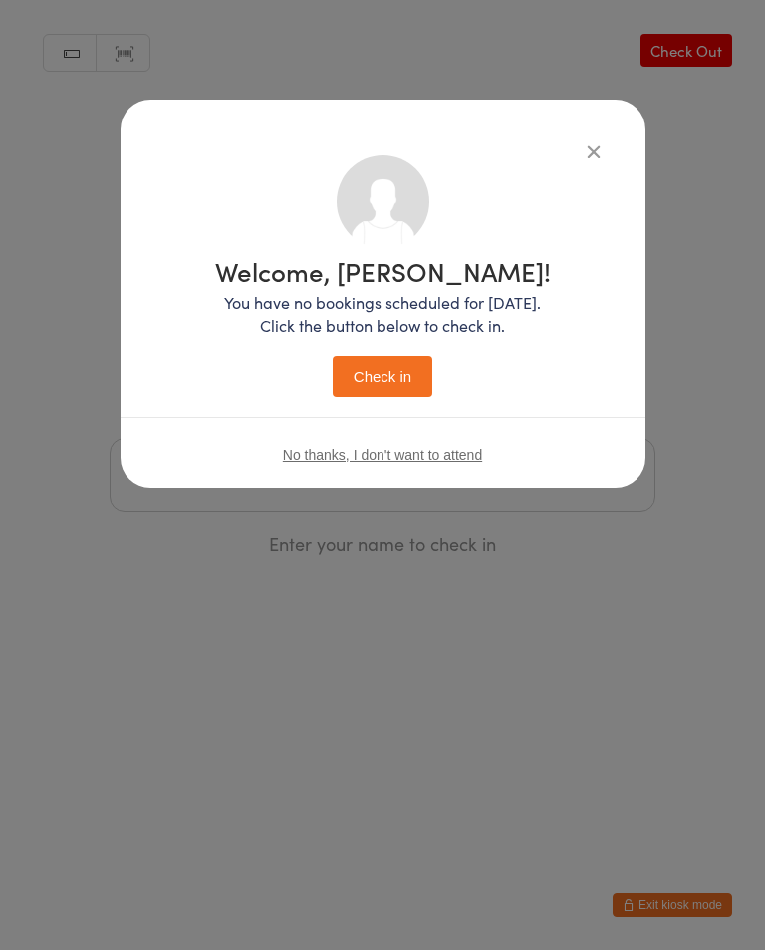
click at [378, 385] on button "Check in" at bounding box center [383, 376] width 100 height 41
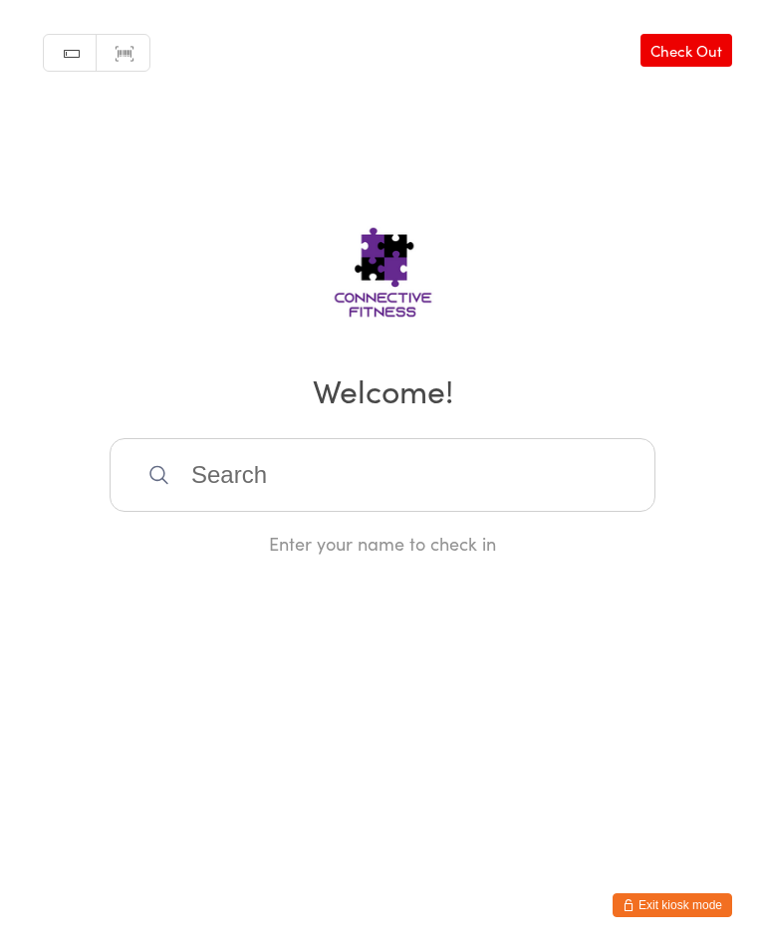
click at [572, 484] on input "search" at bounding box center [383, 475] width 546 height 74
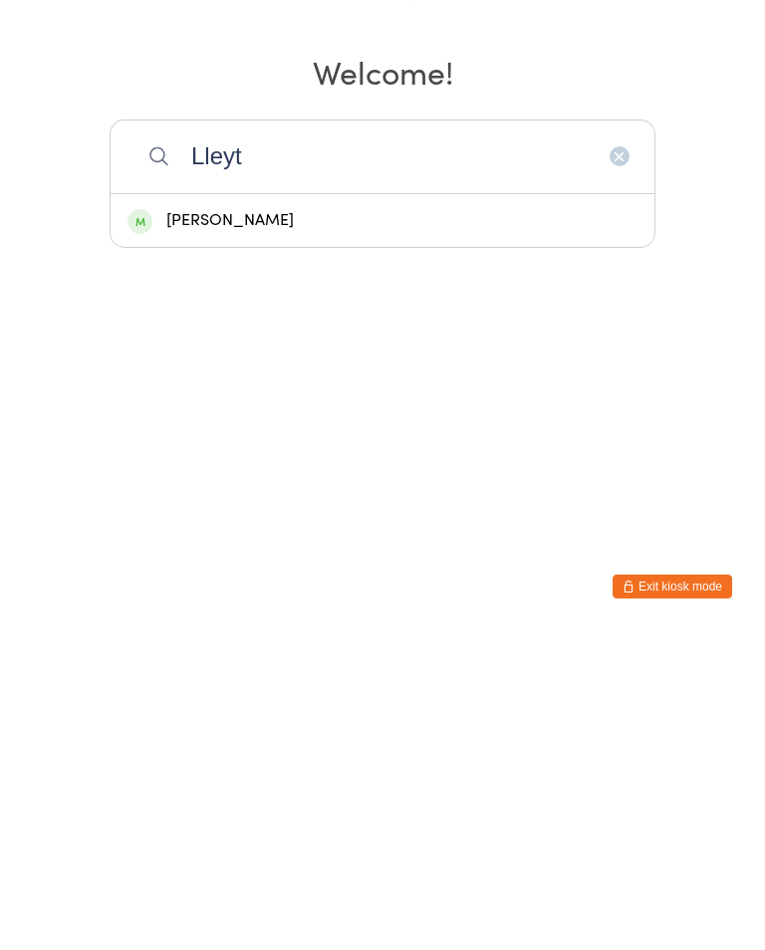
click at [572, 438] on input "Lleyt" at bounding box center [383, 475] width 546 height 74
type input "Lleyt"
click at [258, 526] on div "[PERSON_NAME]" at bounding box center [382, 539] width 510 height 27
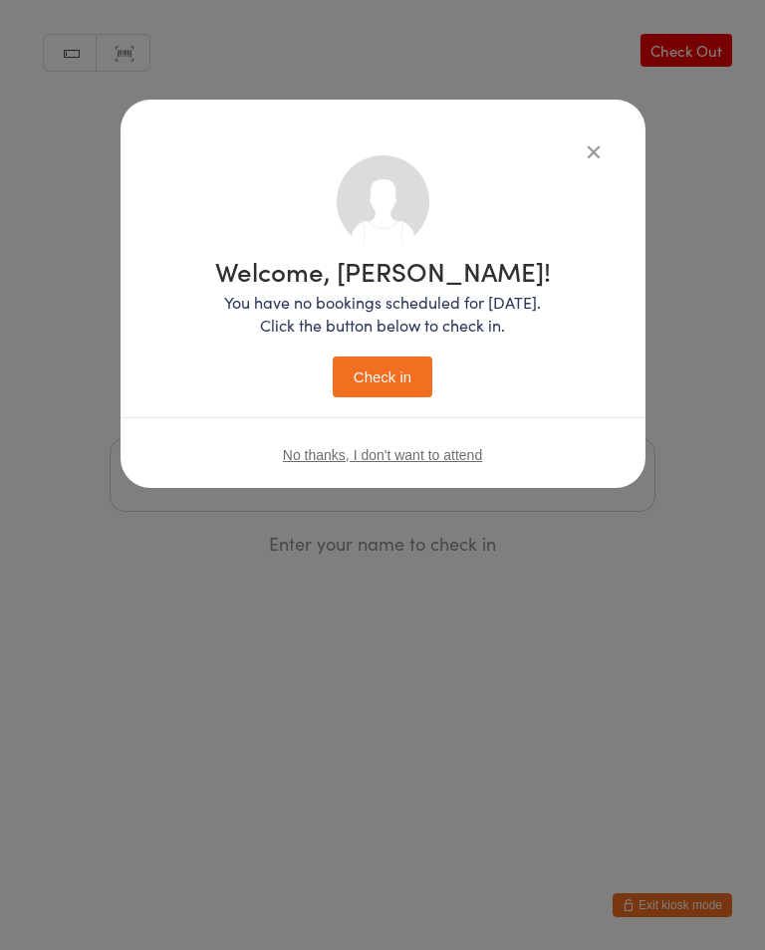
click at [387, 379] on button "Check in" at bounding box center [383, 376] width 100 height 41
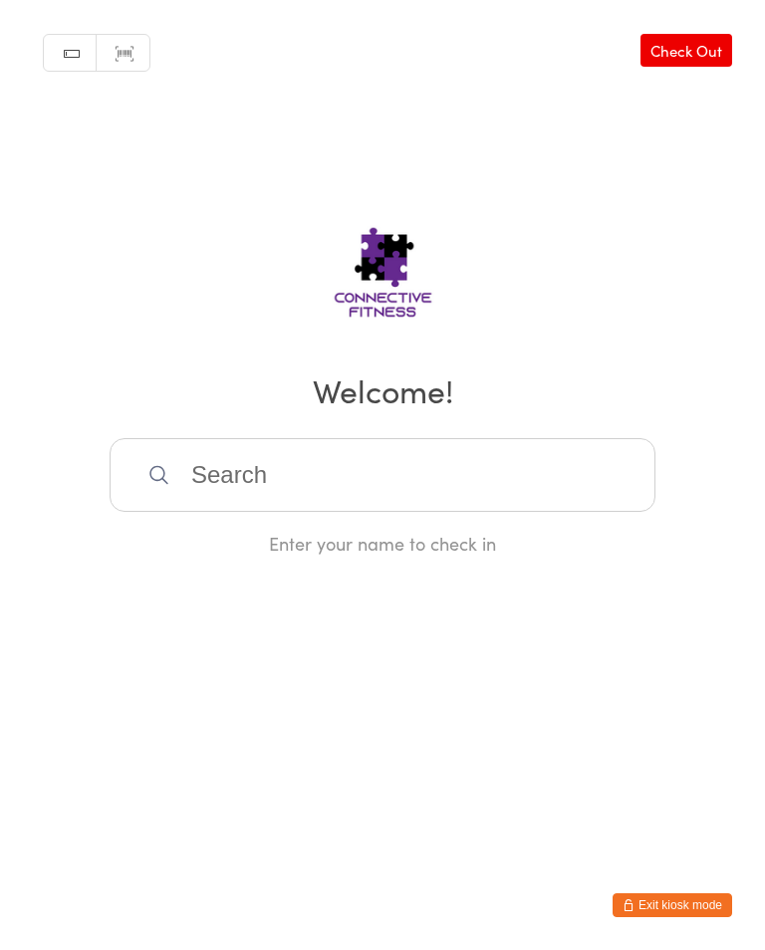
click at [510, 466] on input "search" at bounding box center [383, 475] width 546 height 74
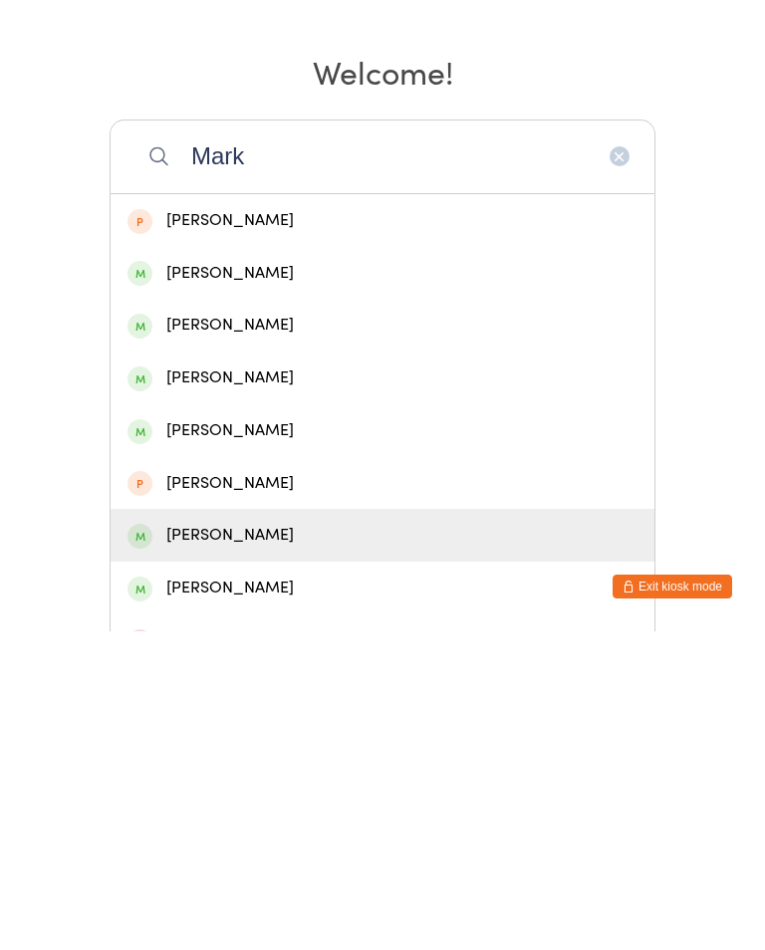
type input "Mark"
click at [273, 840] on div "[PERSON_NAME]" at bounding box center [382, 853] width 510 height 27
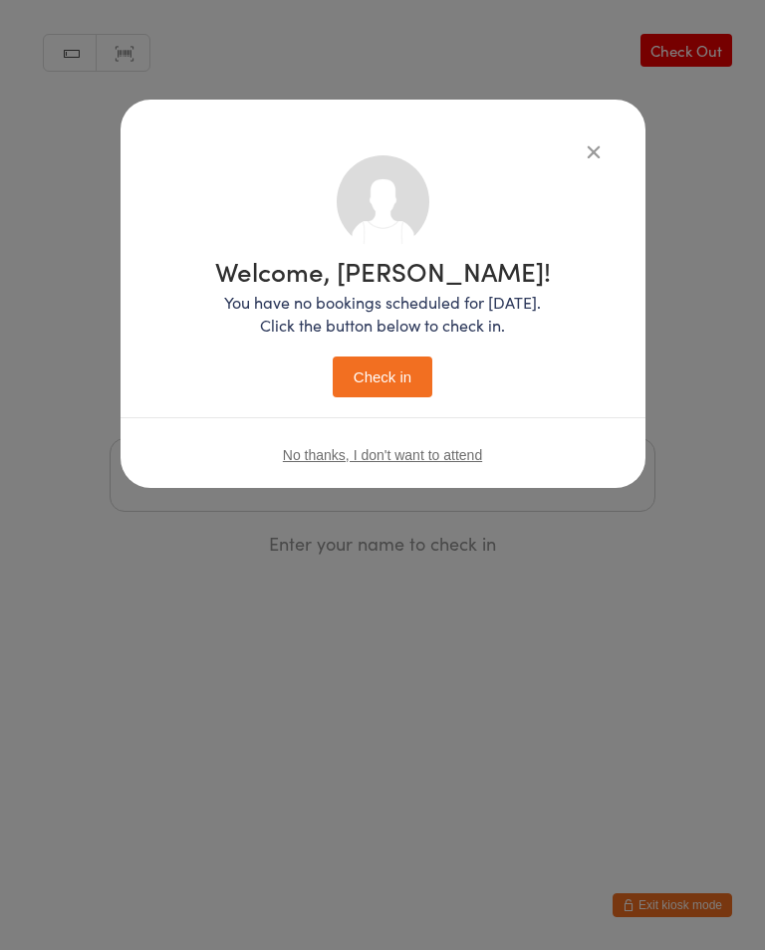
click at [415, 358] on button "Check in" at bounding box center [383, 376] width 100 height 41
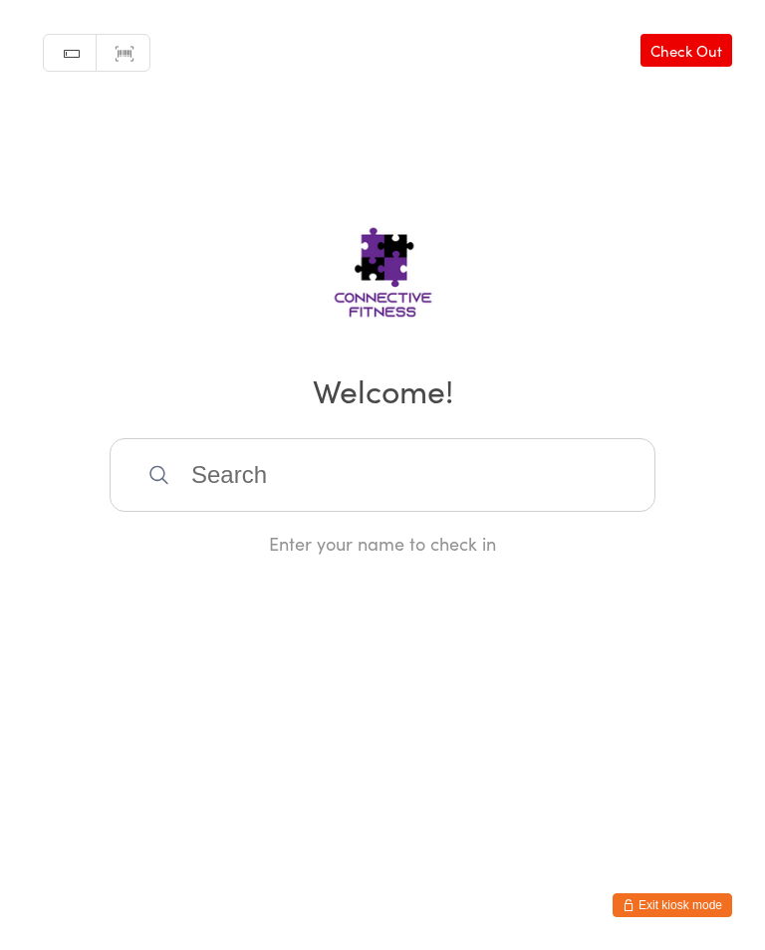
click at [693, 49] on link "Check Out" at bounding box center [686, 50] width 92 height 33
click at [509, 502] on input "search" at bounding box center [383, 475] width 546 height 74
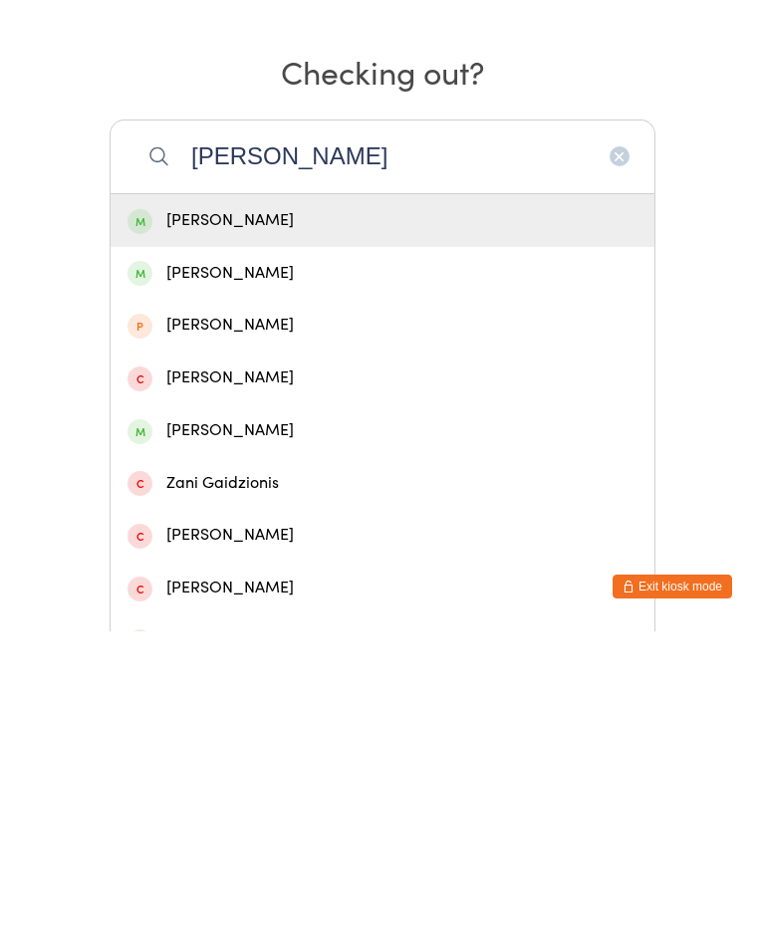
type input "[PERSON_NAME]"
click at [560, 526] on div "[PERSON_NAME]" at bounding box center [382, 539] width 510 height 27
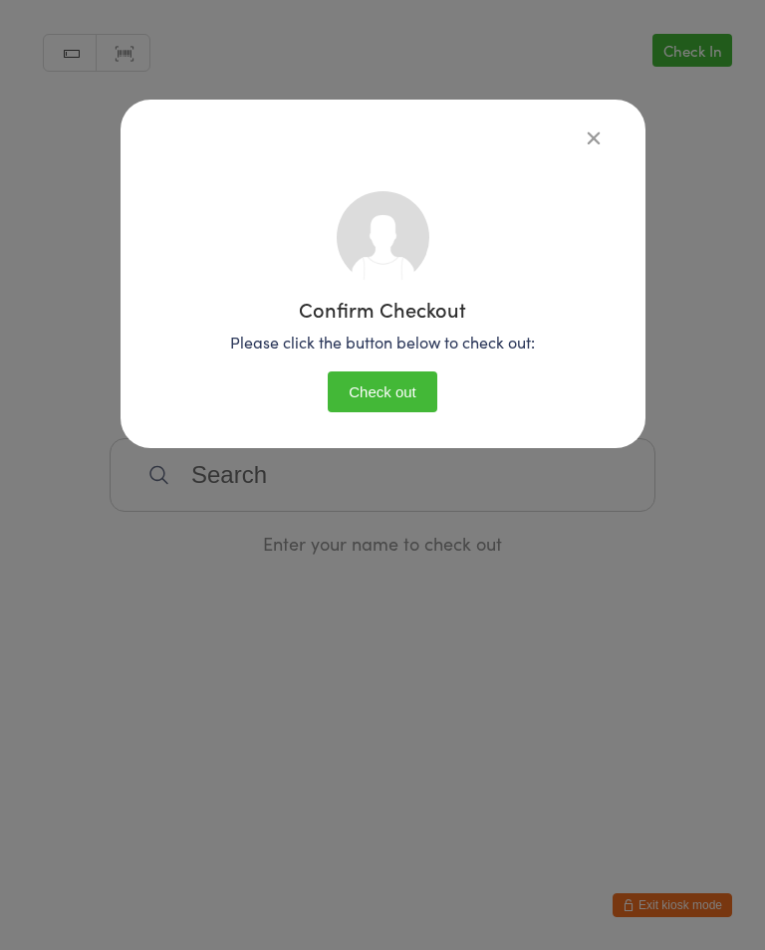
click at [420, 399] on button "Check out" at bounding box center [383, 391] width 110 height 41
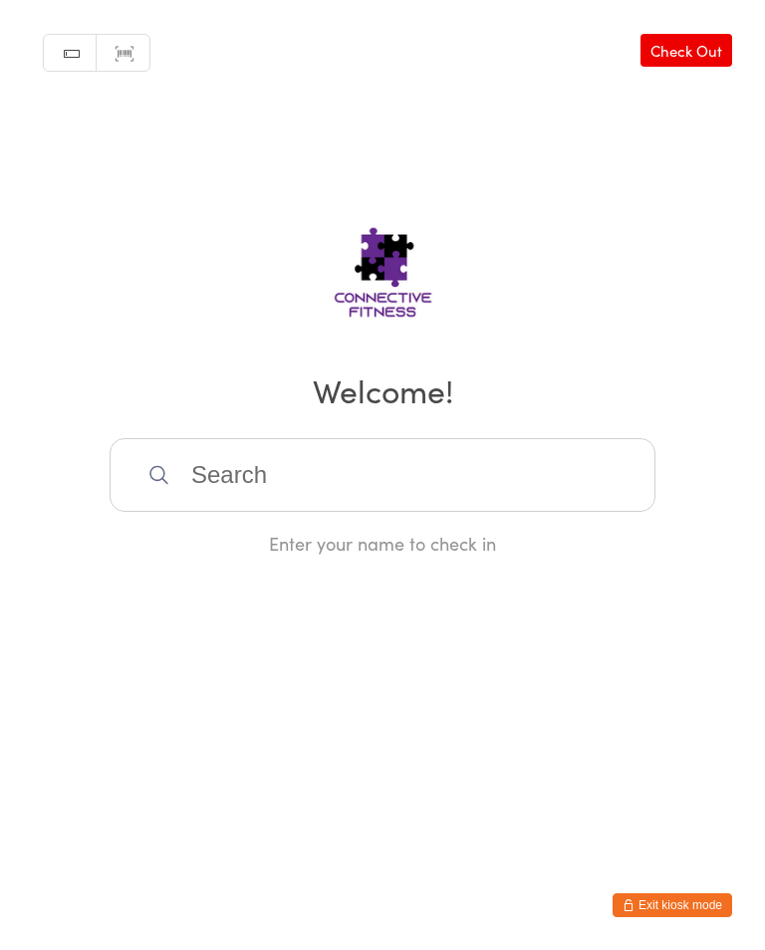
click at [252, 497] on input "search" at bounding box center [383, 475] width 546 height 74
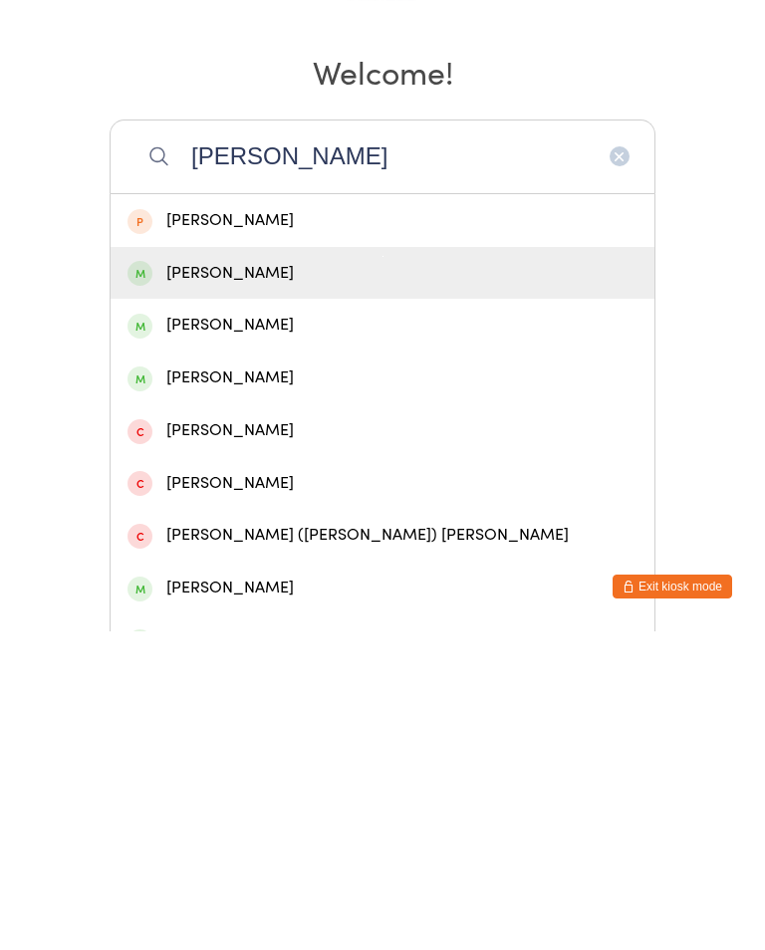
type input "[PERSON_NAME]"
click at [209, 578] on div "[PERSON_NAME]" at bounding box center [382, 591] width 510 height 27
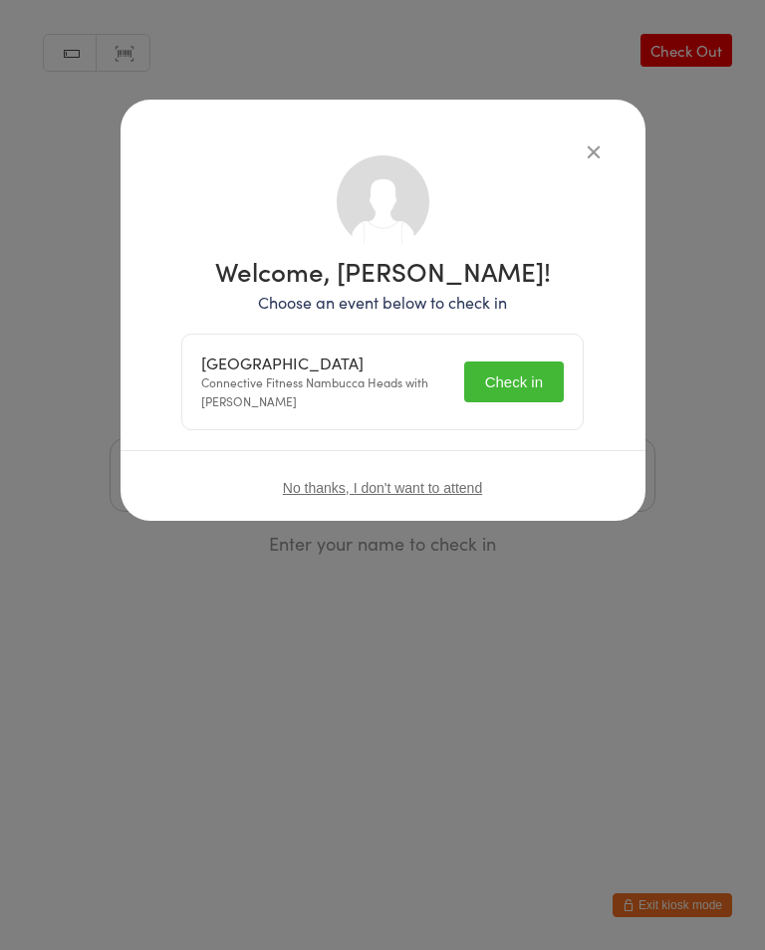
click at [508, 384] on button "Check in" at bounding box center [514, 381] width 100 height 41
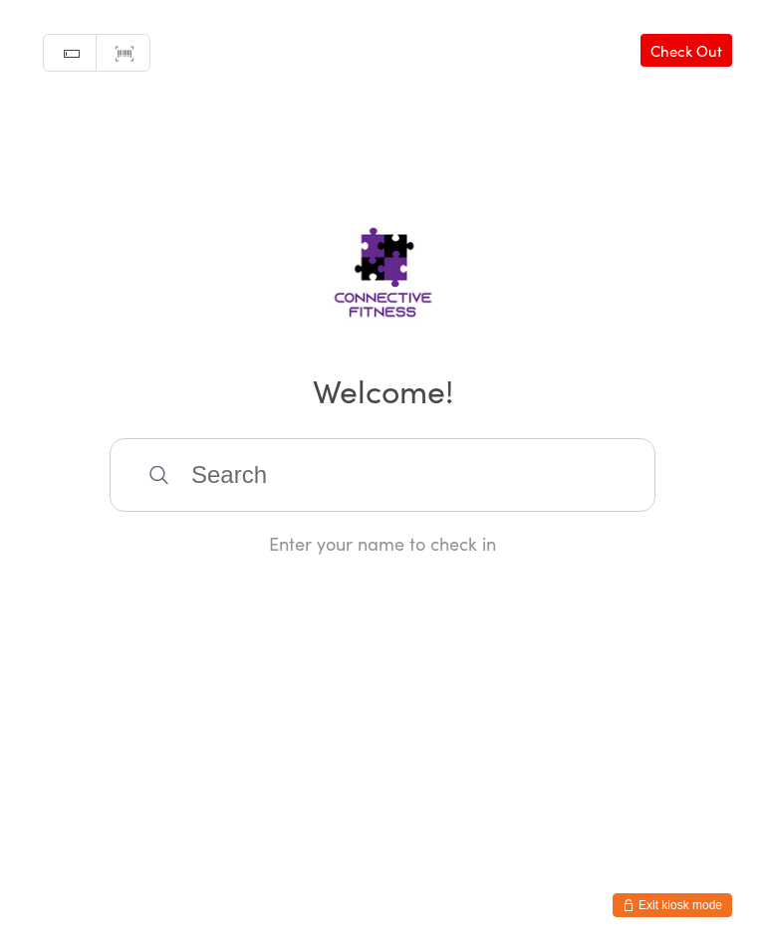
click at [697, 54] on link "Check Out" at bounding box center [686, 50] width 92 height 33
click at [556, 482] on input "search" at bounding box center [383, 475] width 546 height 74
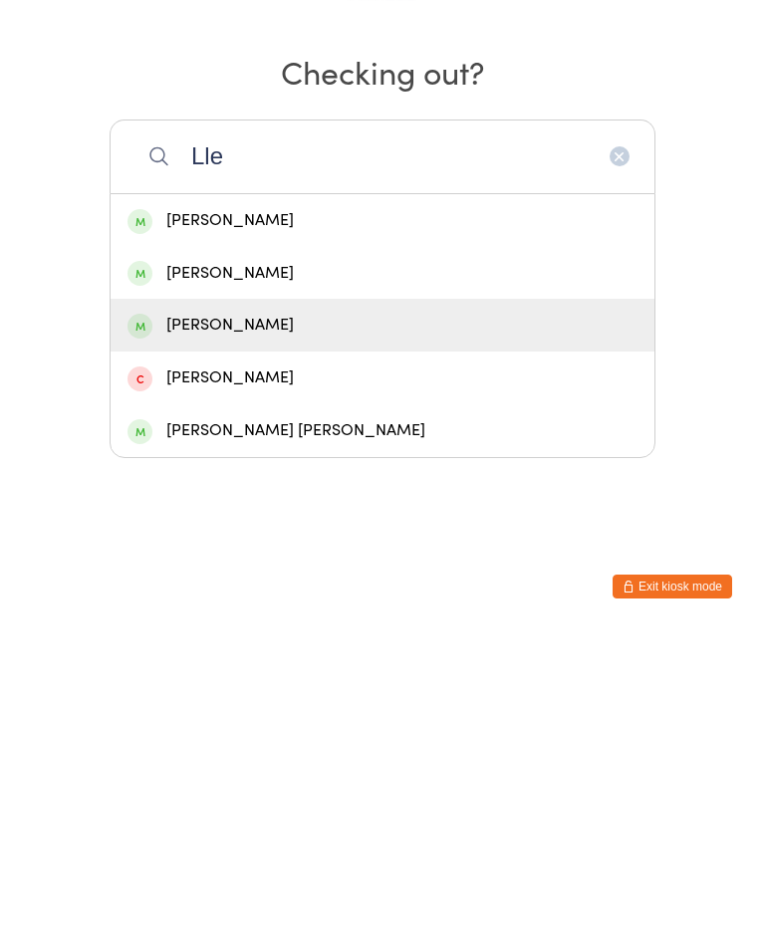
type input "Lle"
click at [391, 630] on div "[PERSON_NAME]" at bounding box center [382, 643] width 510 height 27
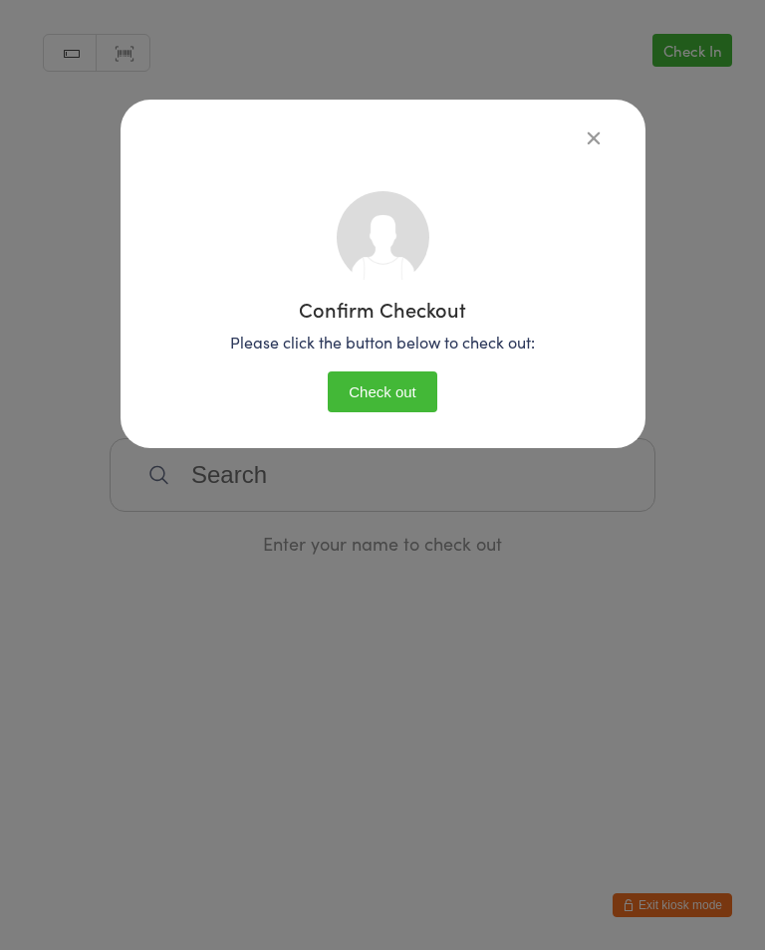
click at [409, 389] on button "Check out" at bounding box center [383, 391] width 110 height 41
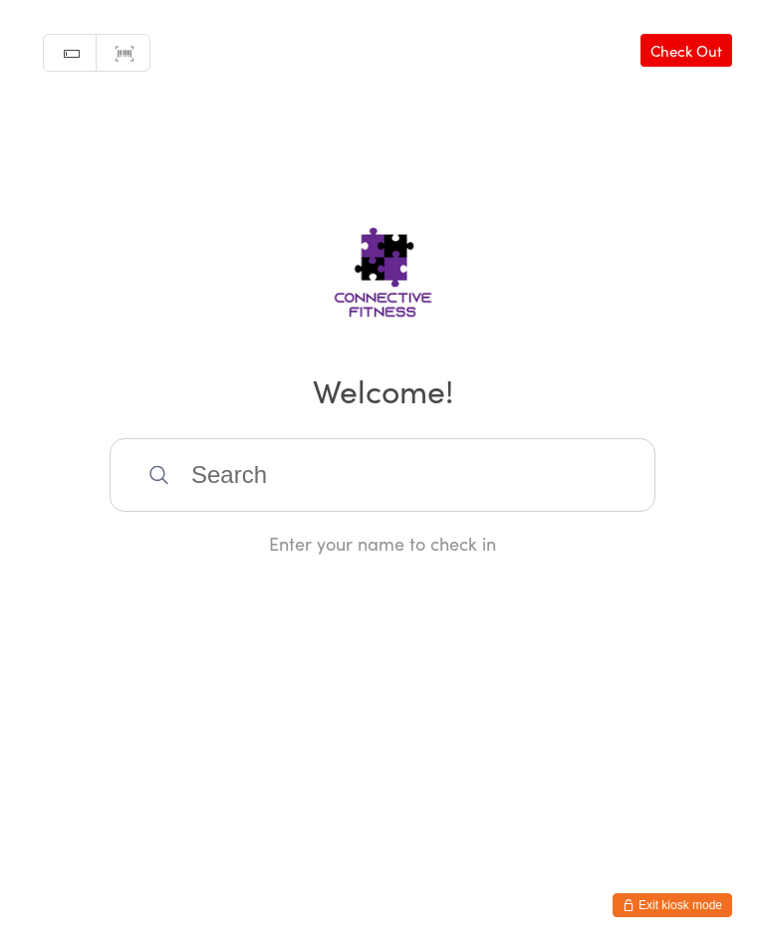
click at [271, 477] on input "search" at bounding box center [383, 475] width 546 height 74
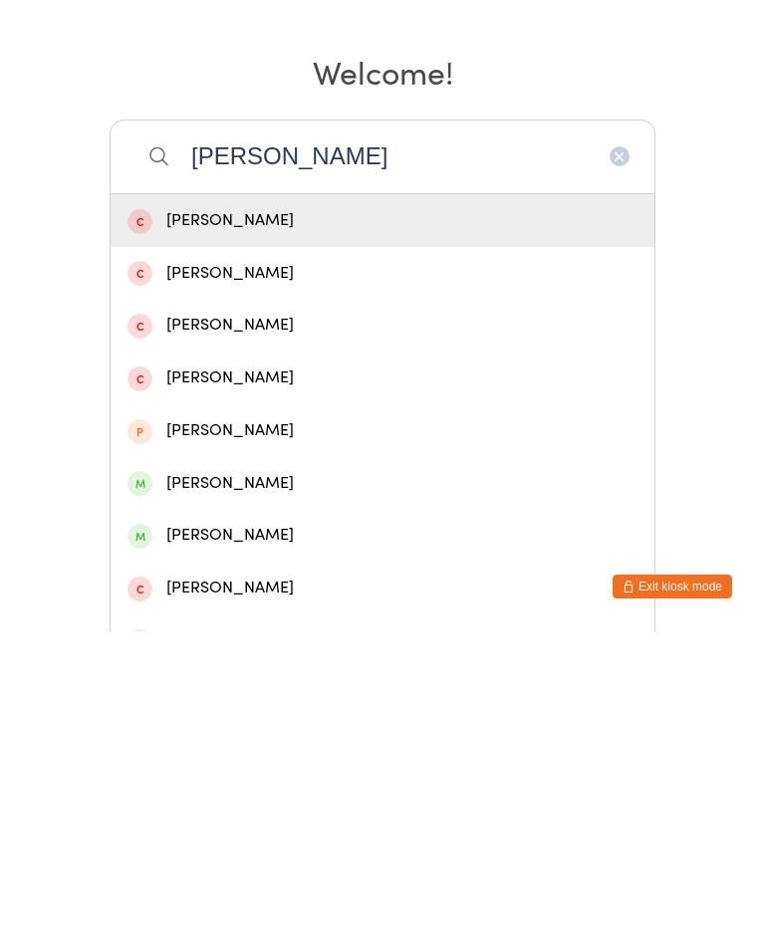
type input "[PERSON_NAME]"
click at [244, 827] on div "[PERSON_NAME]" at bounding box center [383, 853] width 544 height 53
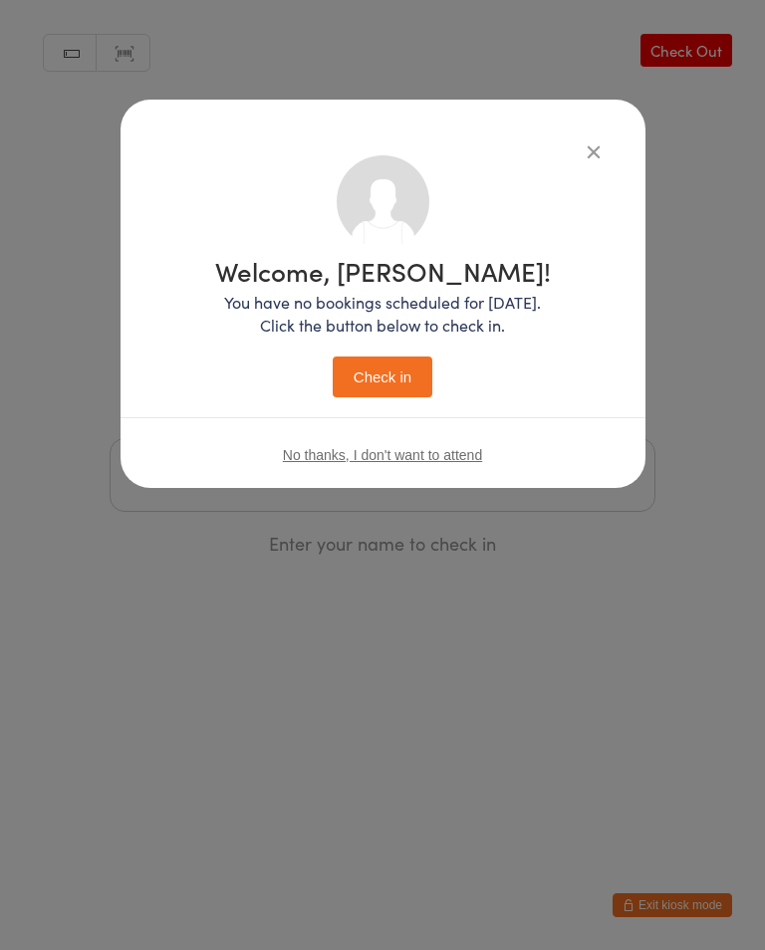
click at [596, 160] on button "button" at bounding box center [593, 151] width 24 height 24
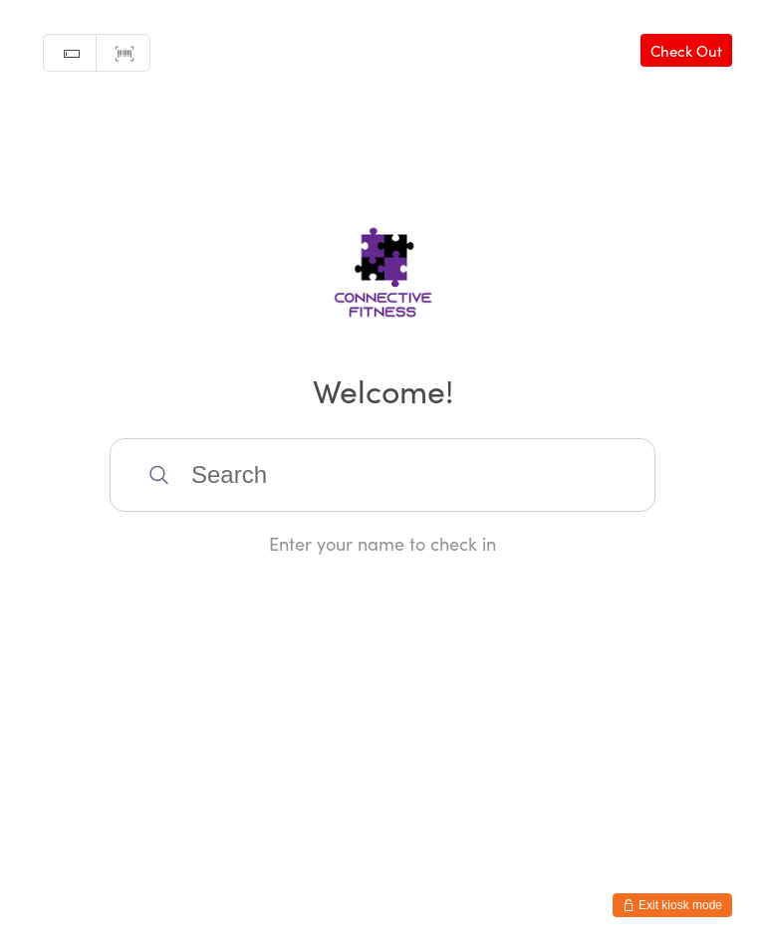
click at [384, 475] on input "search" at bounding box center [383, 475] width 546 height 74
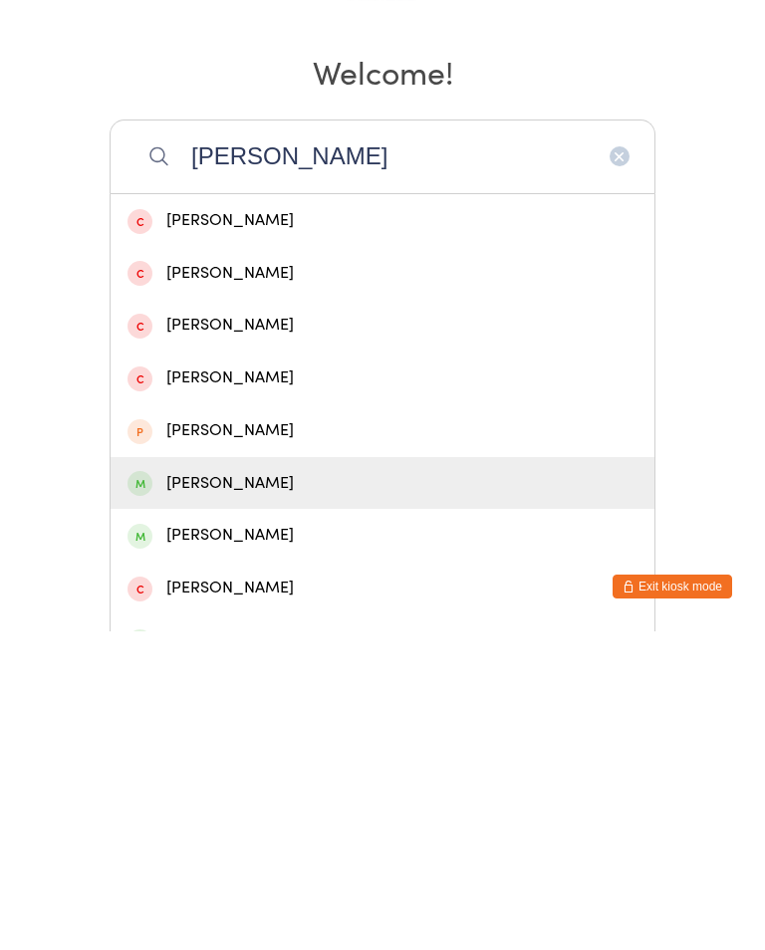
type input "[PERSON_NAME]"
click at [256, 789] on div "[PERSON_NAME]" at bounding box center [382, 802] width 510 height 27
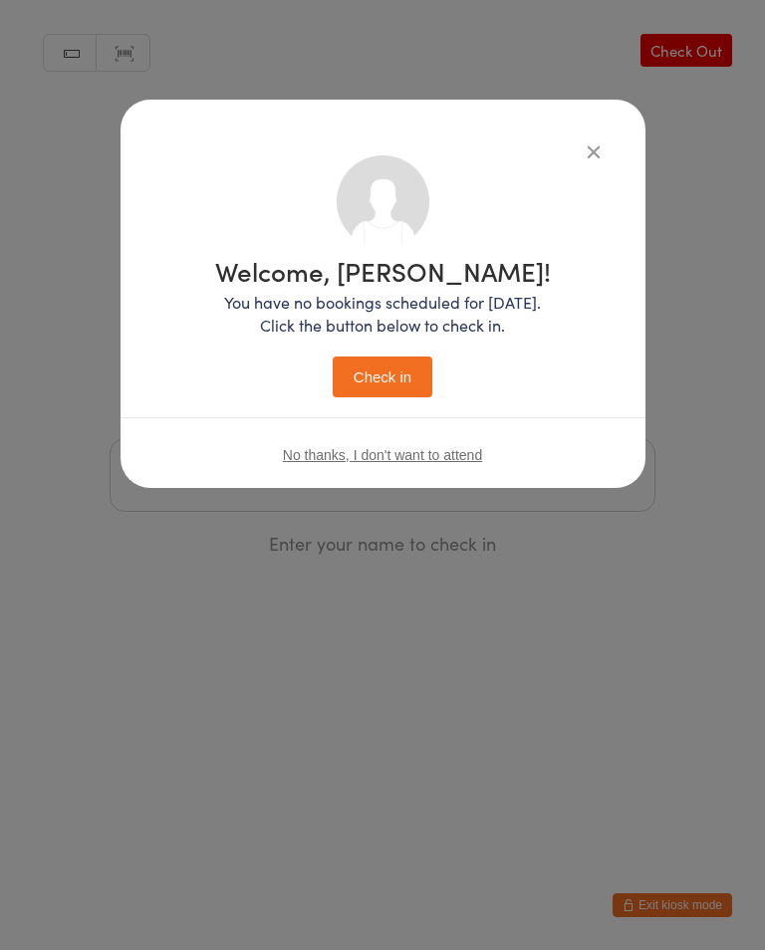
click at [374, 389] on button "Check in" at bounding box center [383, 376] width 100 height 41
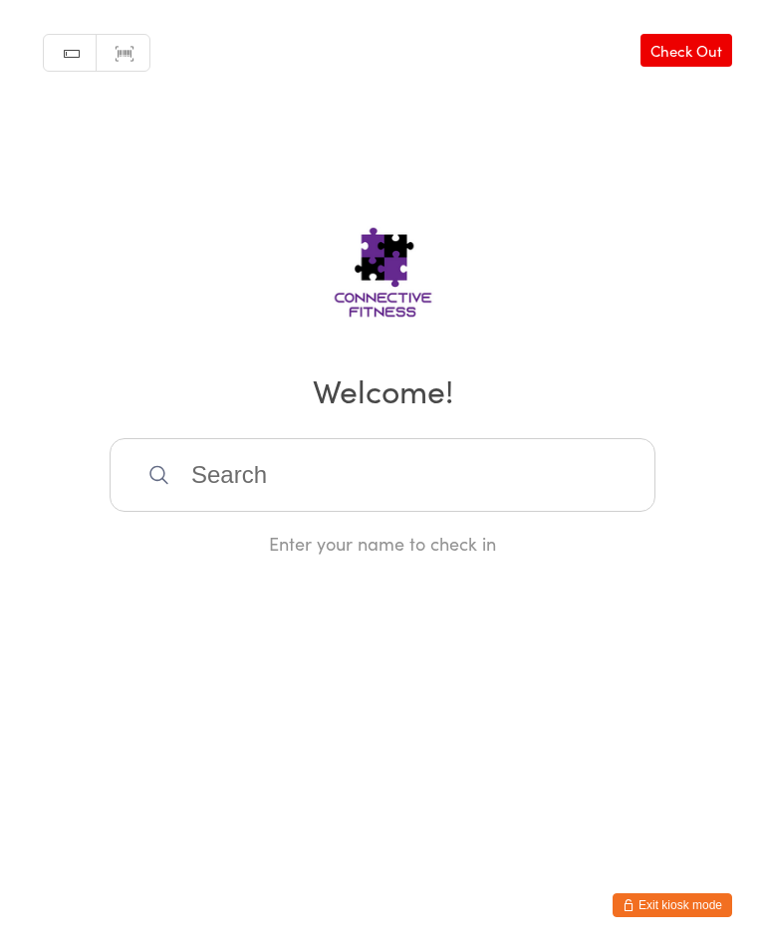
click at [461, 487] on input "search" at bounding box center [383, 475] width 546 height 74
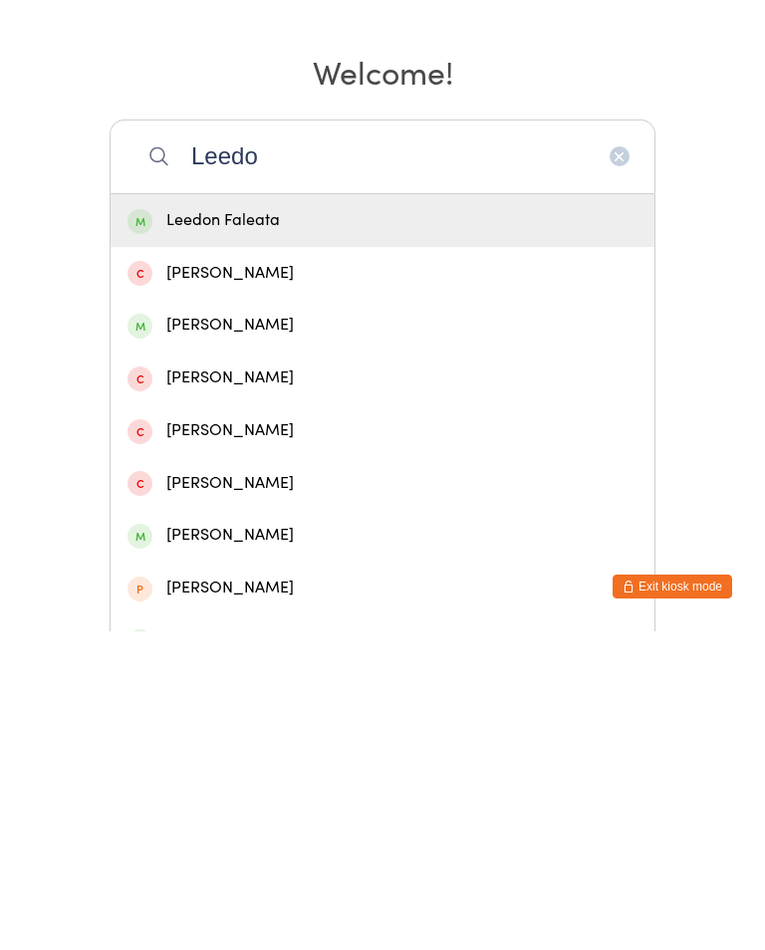
type input "Leedo"
click at [403, 513] on div "Leedon Faleata" at bounding box center [383, 539] width 544 height 53
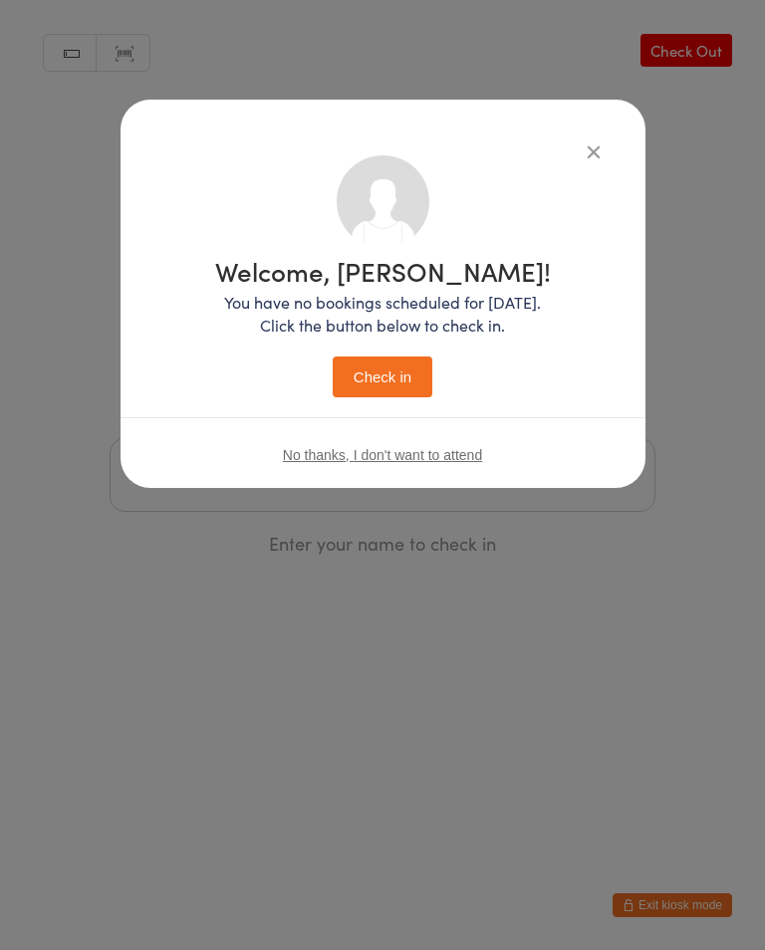
click at [406, 377] on button "Check in" at bounding box center [383, 376] width 100 height 41
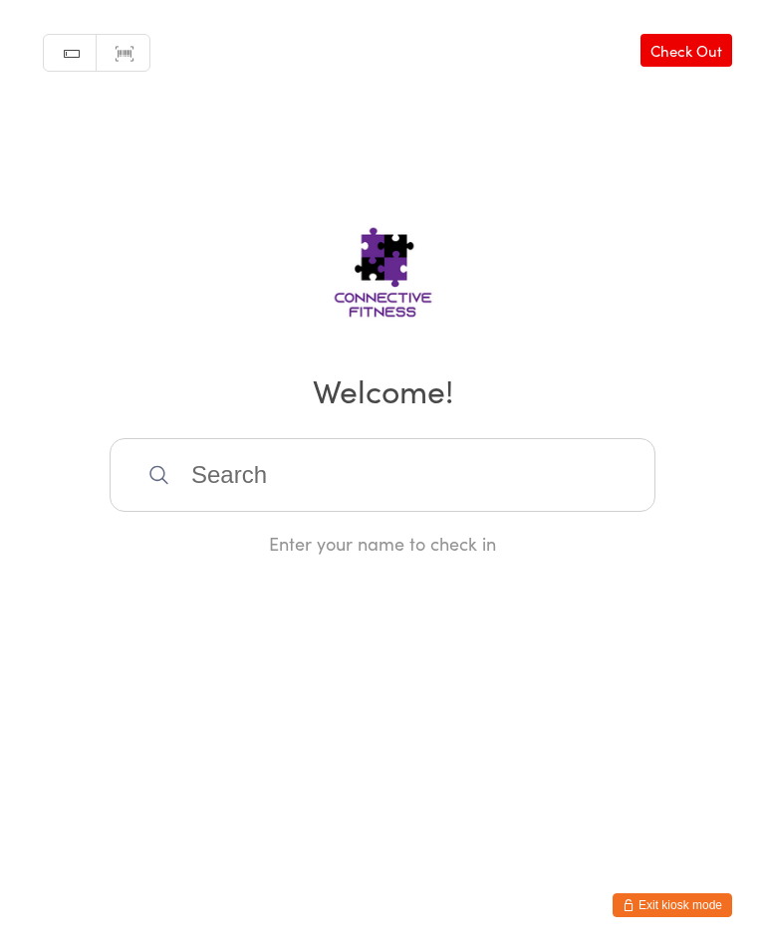
click at [684, 66] on link "Check Out" at bounding box center [686, 50] width 92 height 33
click at [376, 466] on input "search" at bounding box center [383, 475] width 546 height 74
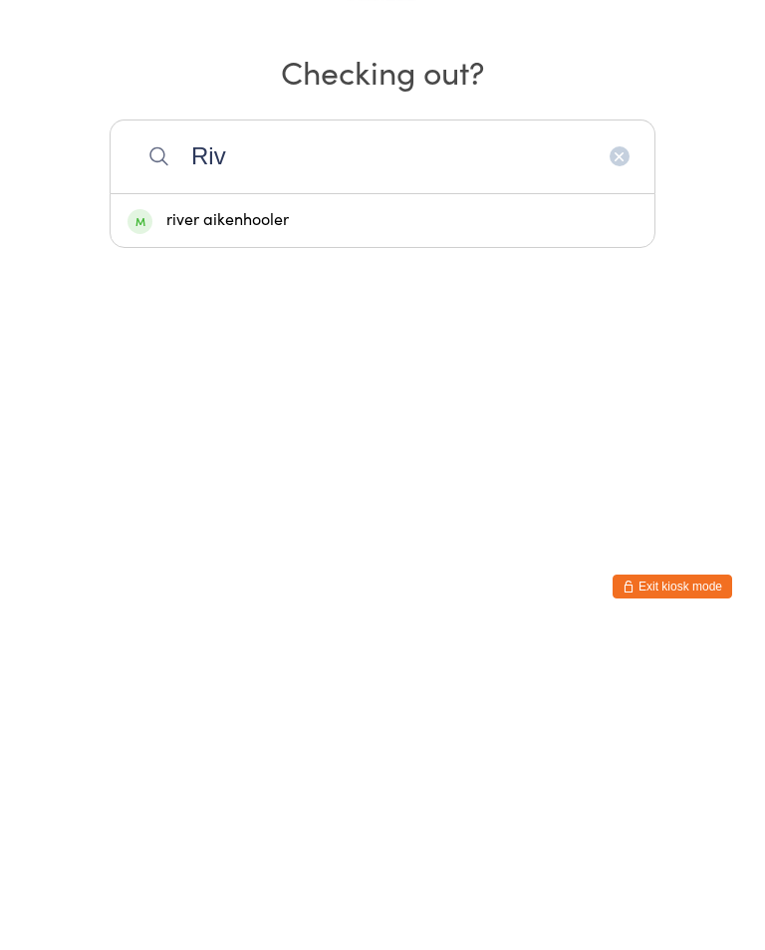
type input "Riv"
click at [333, 526] on div "river aikenhooler" at bounding box center [382, 539] width 510 height 27
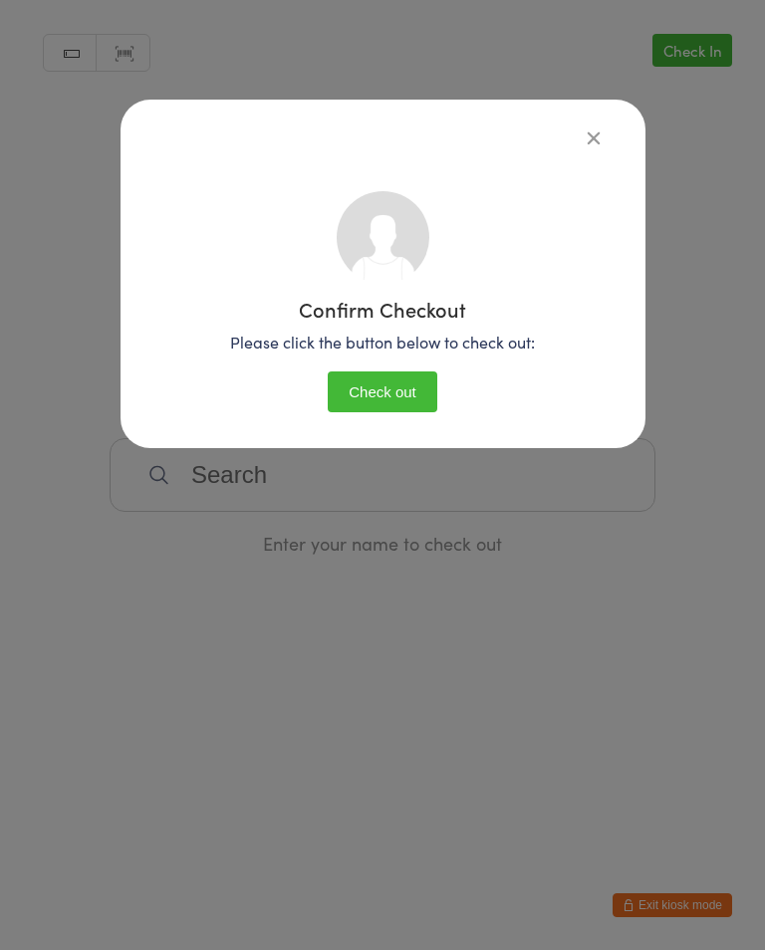
click at [391, 408] on button "Check out" at bounding box center [383, 391] width 110 height 41
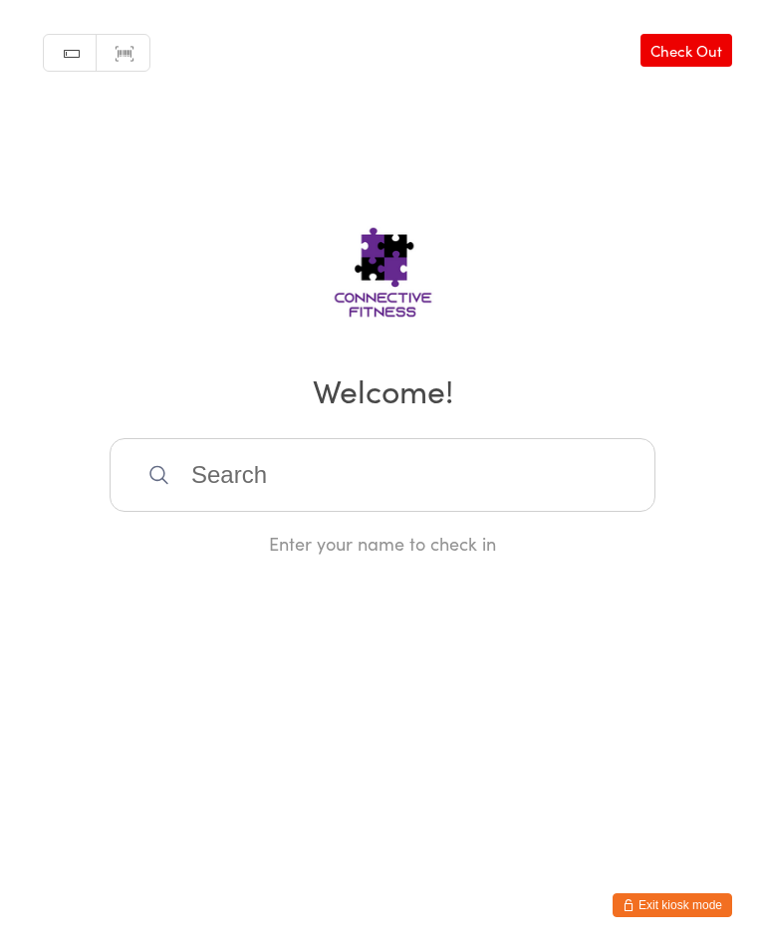
click at [211, 484] on input "search" at bounding box center [383, 475] width 546 height 74
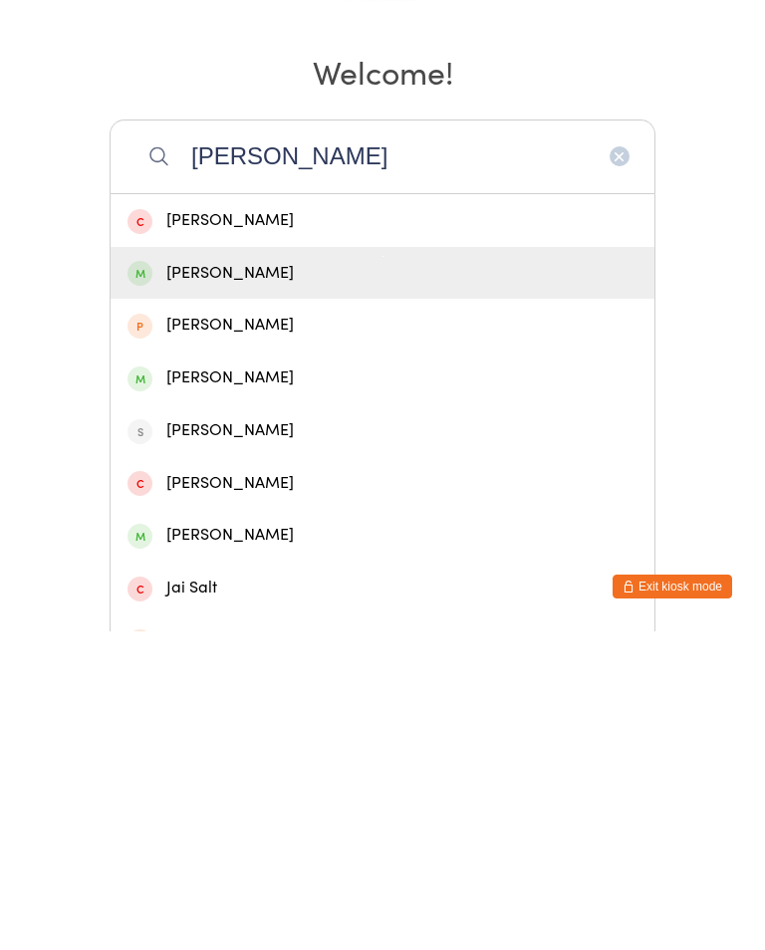
type input "[PERSON_NAME]"
click at [187, 578] on div "[PERSON_NAME]" at bounding box center [382, 591] width 510 height 27
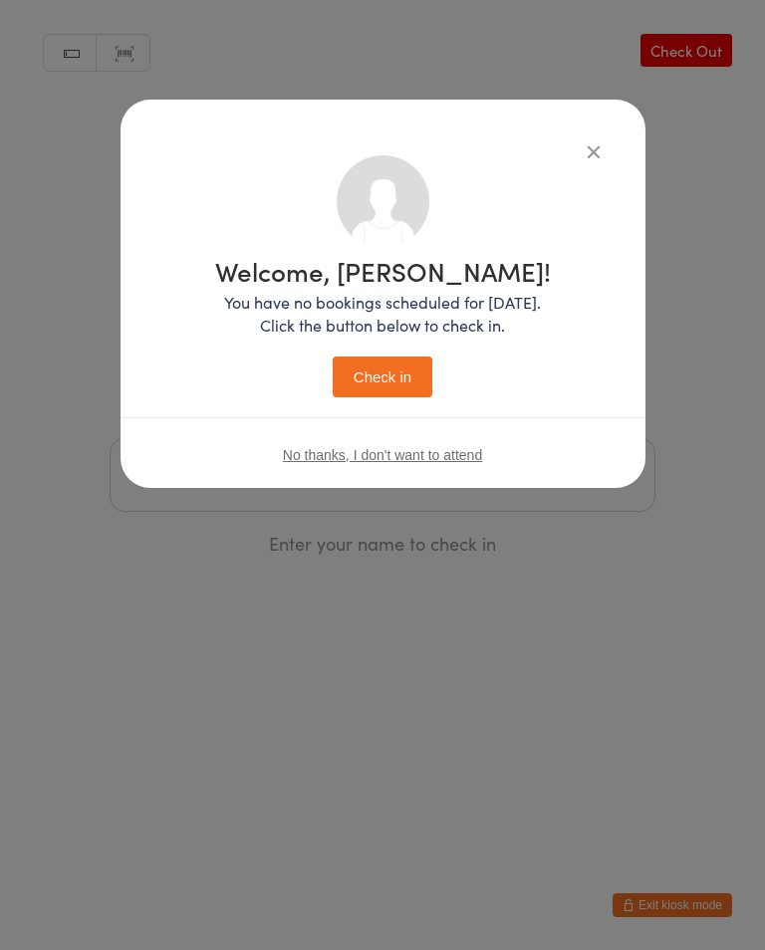
click at [357, 377] on button "Check in" at bounding box center [383, 376] width 100 height 41
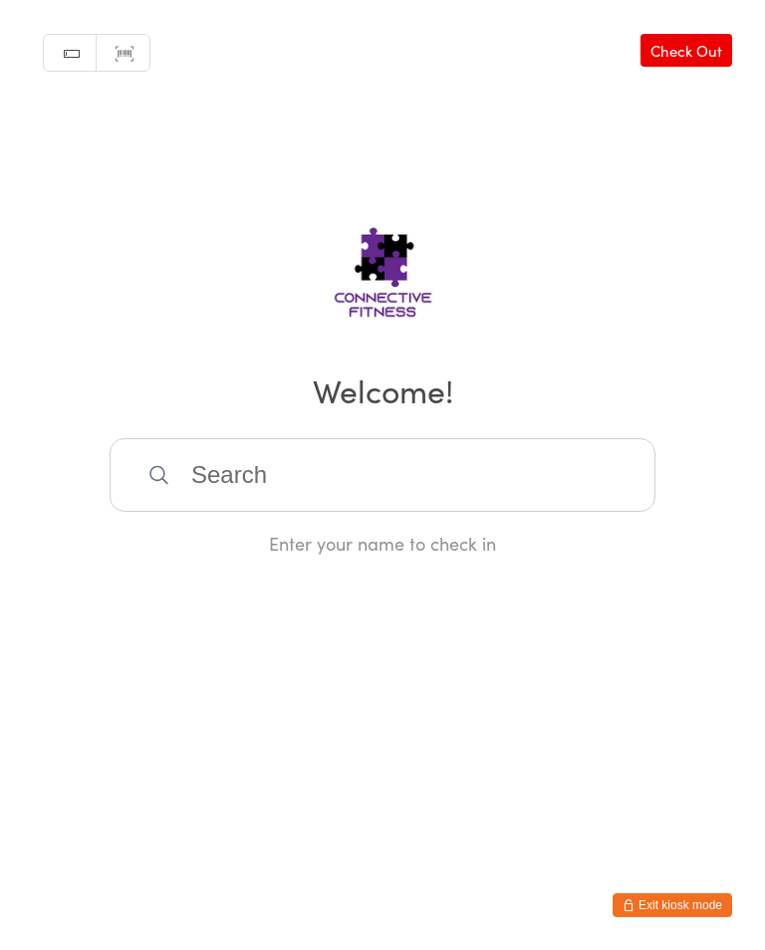
click at [692, 40] on link "Check Out" at bounding box center [686, 50] width 92 height 33
click at [430, 490] on input "search" at bounding box center [383, 475] width 546 height 74
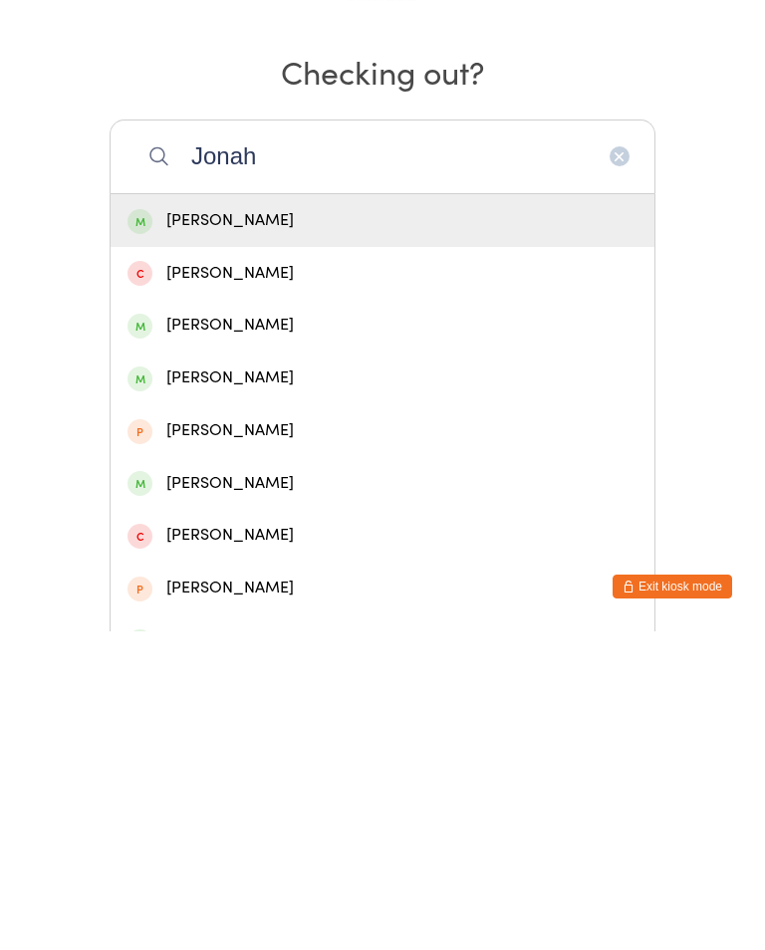
type input "Jonah"
click at [414, 526] on div "[PERSON_NAME]" at bounding box center [382, 539] width 510 height 27
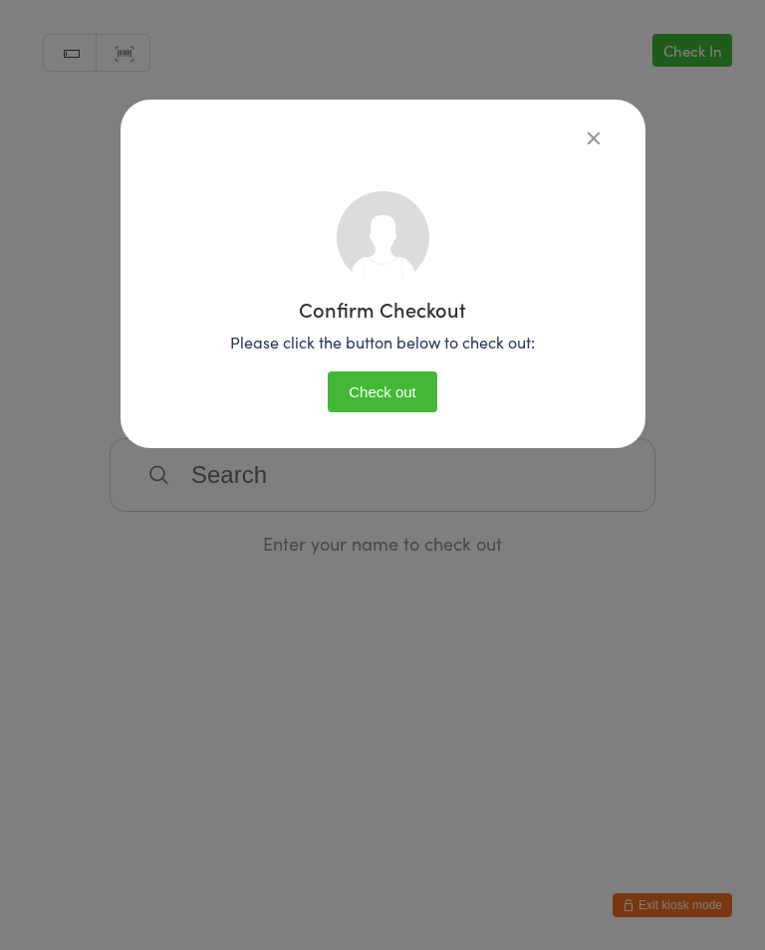
click at [407, 396] on button "Check out" at bounding box center [383, 391] width 110 height 41
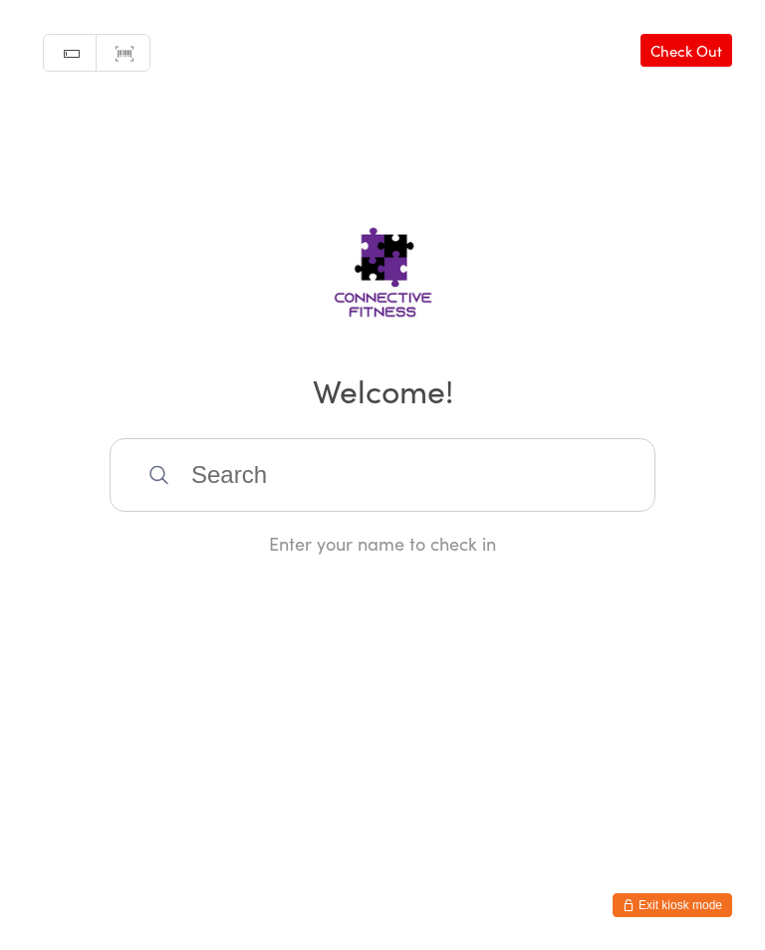
click at [505, 512] on input "search" at bounding box center [383, 475] width 546 height 74
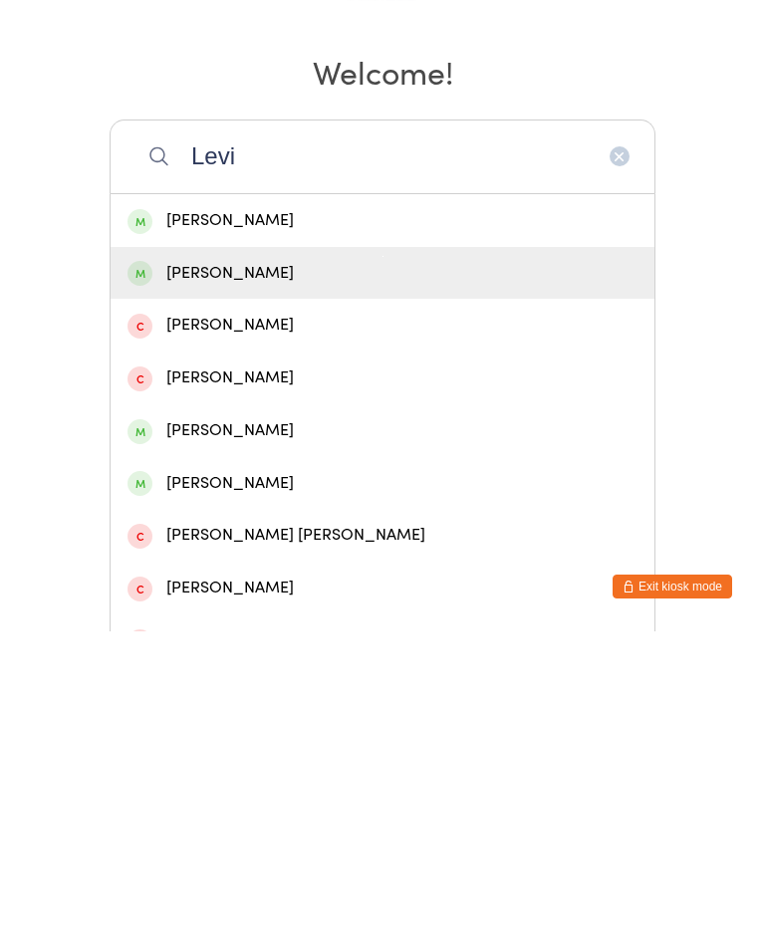
type input "Levi"
click at [289, 578] on div "[PERSON_NAME]" at bounding box center [382, 591] width 510 height 27
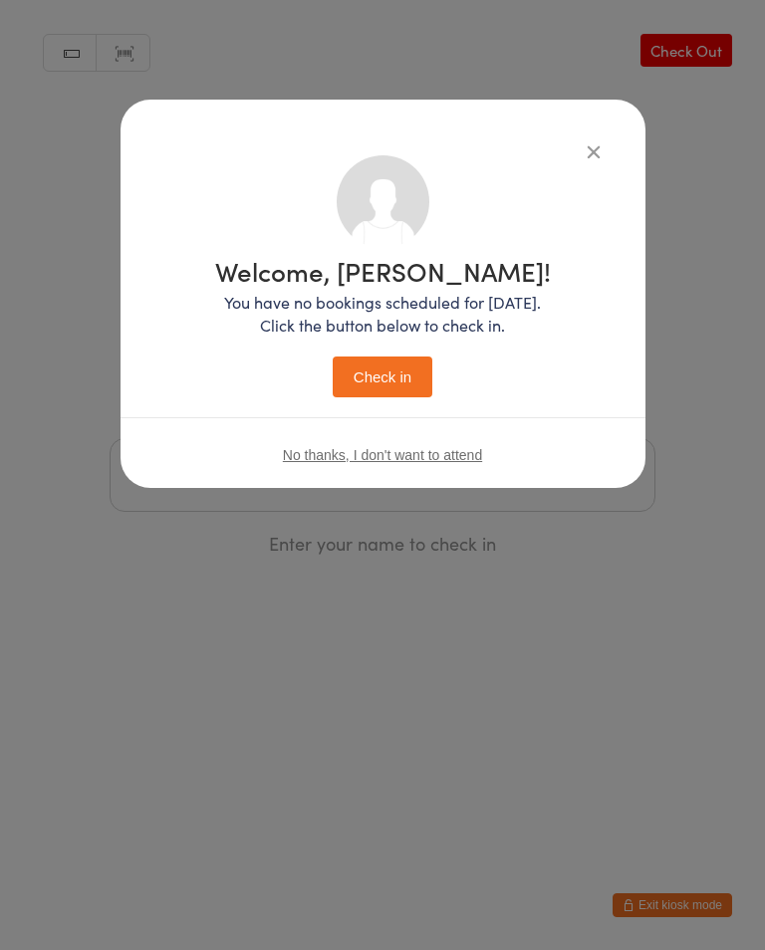
click at [397, 394] on button "Check in" at bounding box center [383, 376] width 100 height 41
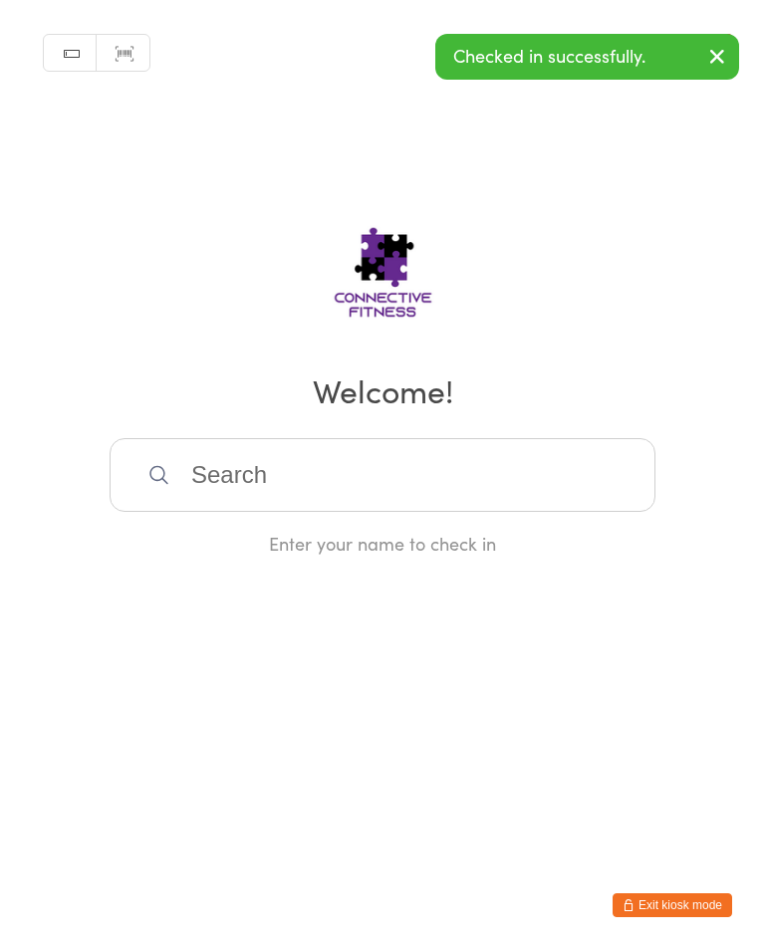
click at [293, 462] on input "search" at bounding box center [383, 475] width 546 height 74
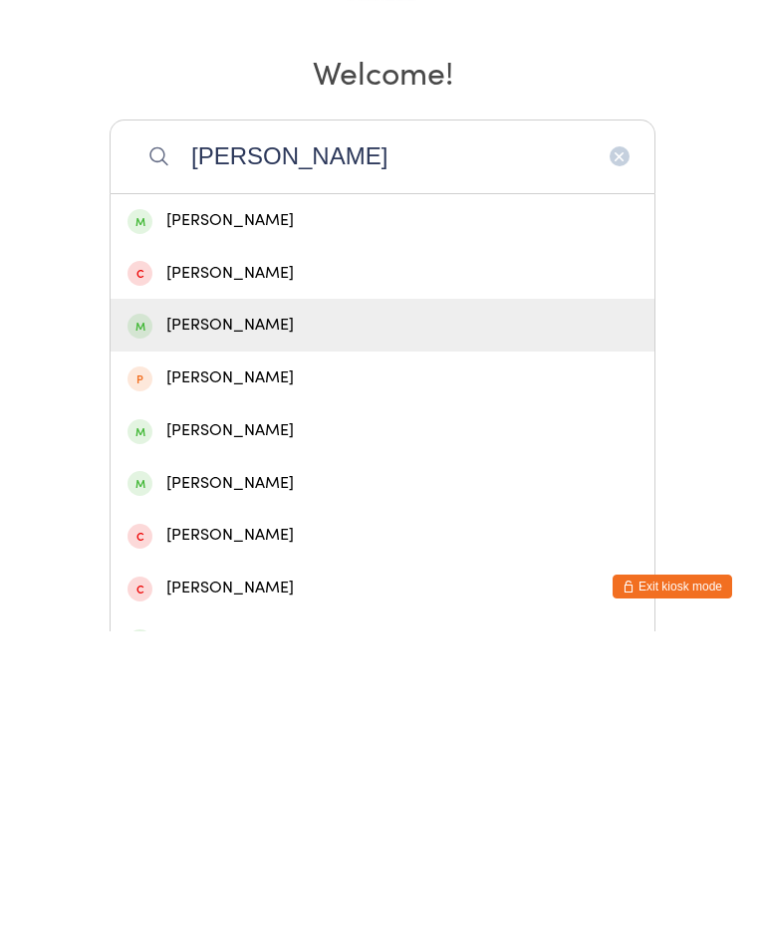
type input "[PERSON_NAME]"
click at [203, 630] on div "[PERSON_NAME]" at bounding box center [382, 643] width 510 height 27
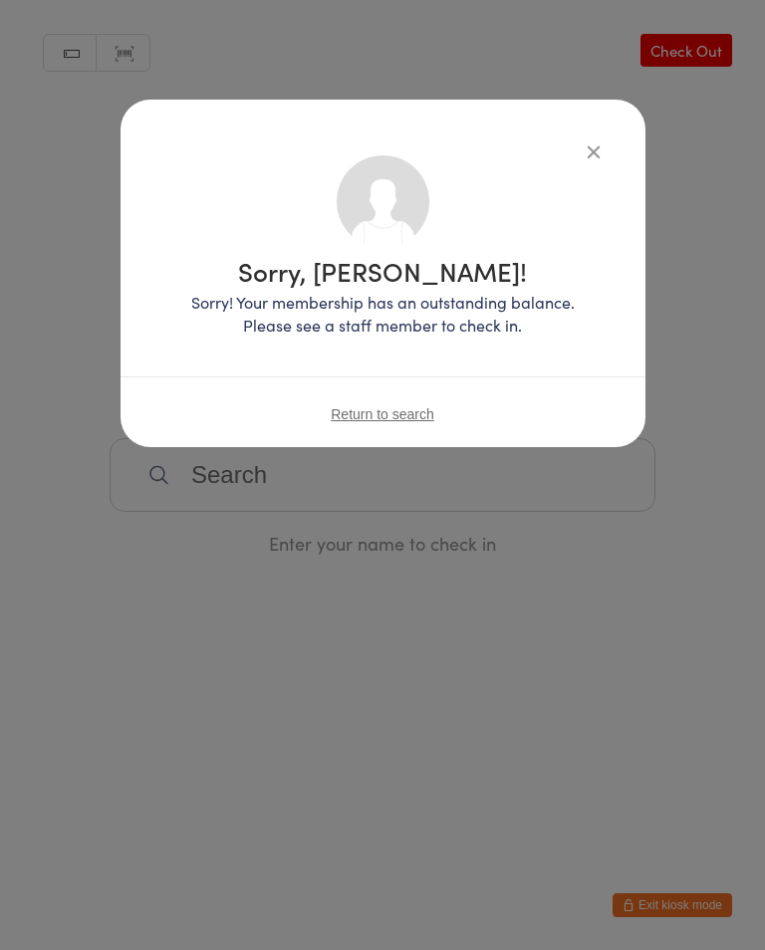
click at [605, 141] on div "Sorry, [PERSON_NAME]! Sorry! Your membership has an outstanding balance. Please…" at bounding box center [382, 273] width 525 height 347
click at [586, 140] on icon "button" at bounding box center [593, 151] width 22 height 22
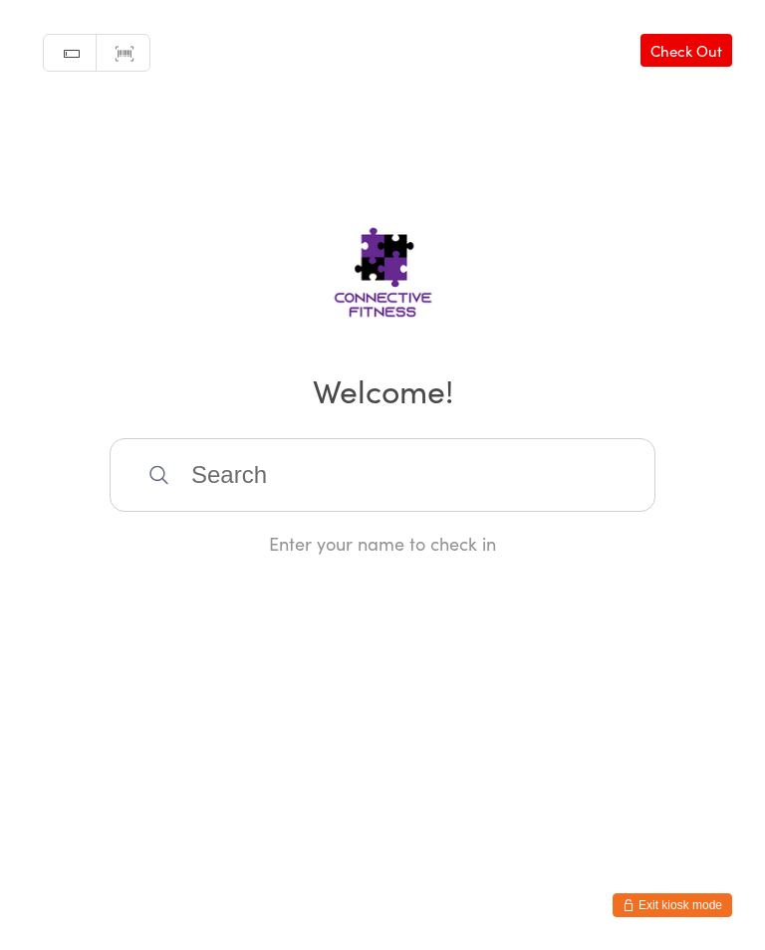
click at [505, 475] on input "search" at bounding box center [383, 475] width 546 height 74
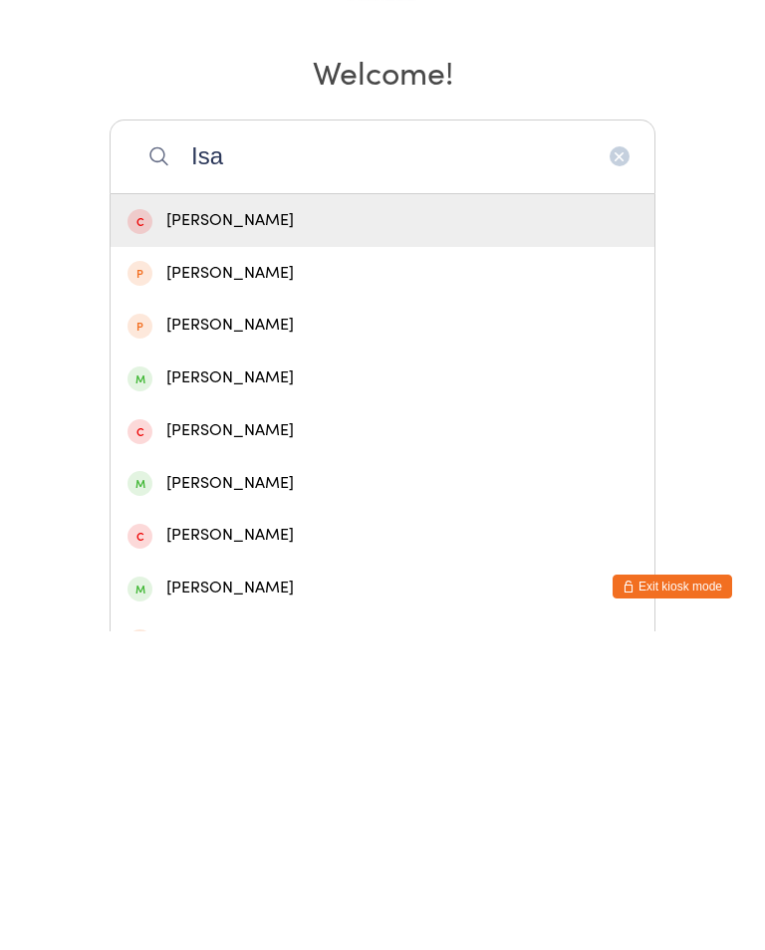
type input "Isa"
click at [284, 789] on div "[PERSON_NAME]" at bounding box center [382, 802] width 510 height 27
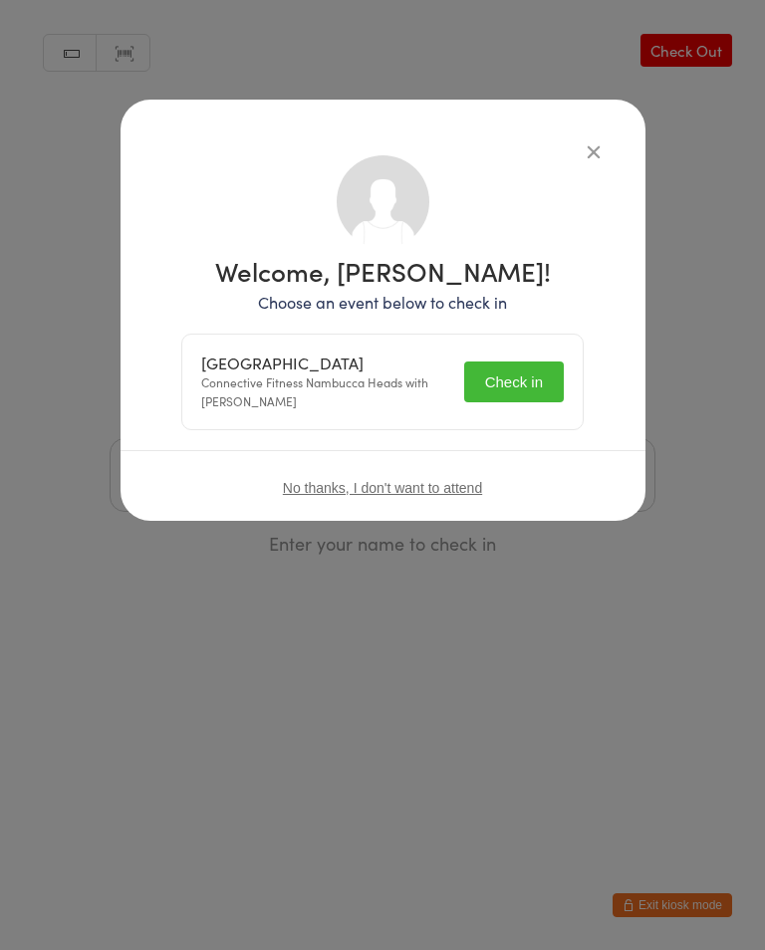
click at [527, 377] on button "Check in" at bounding box center [514, 381] width 100 height 41
